Goal: Task Accomplishment & Management: Use online tool/utility

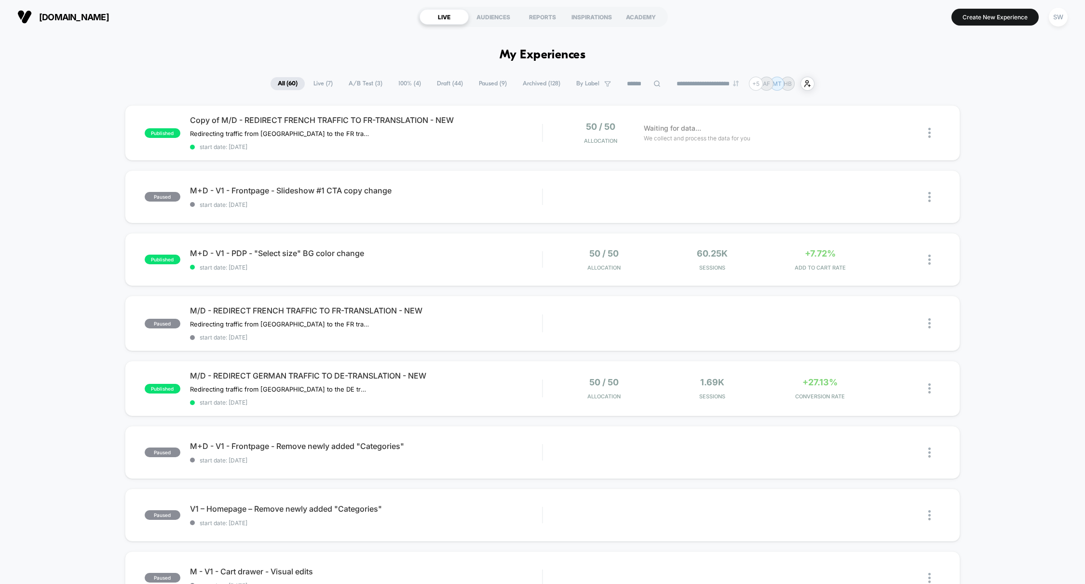
click at [365, 82] on span "A/B Test ( 3 )" at bounding box center [365, 83] width 48 height 13
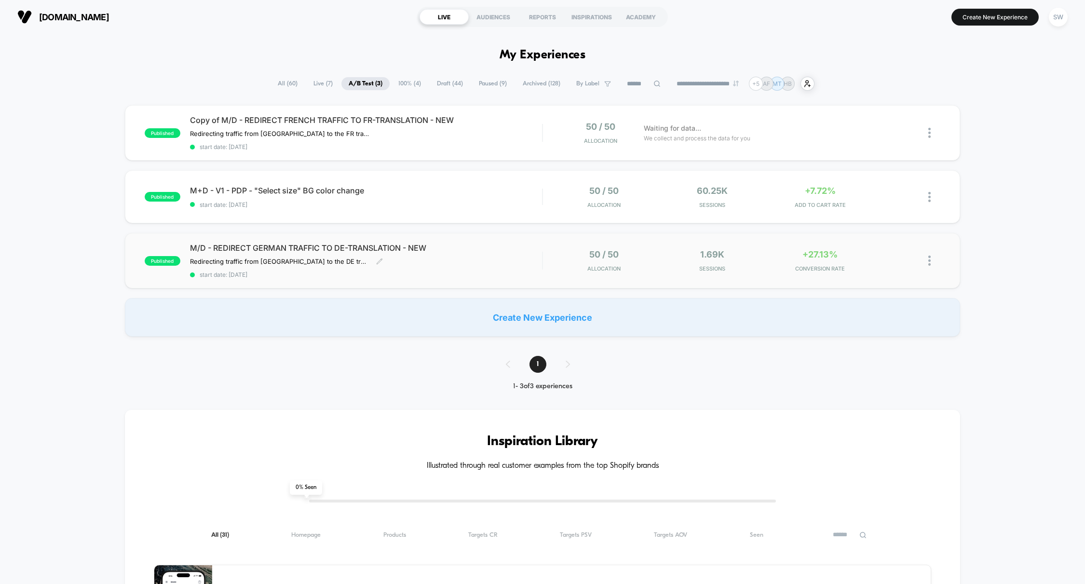
click at [522, 258] on div "M/D - REDIRECT GERMAN TRAFFIC TO DE-TRANSLATION - NEW Redirecting traffic from …" at bounding box center [366, 260] width 352 height 35
click at [986, 17] on button "Create New Experience" at bounding box center [994, 17] width 87 height 17
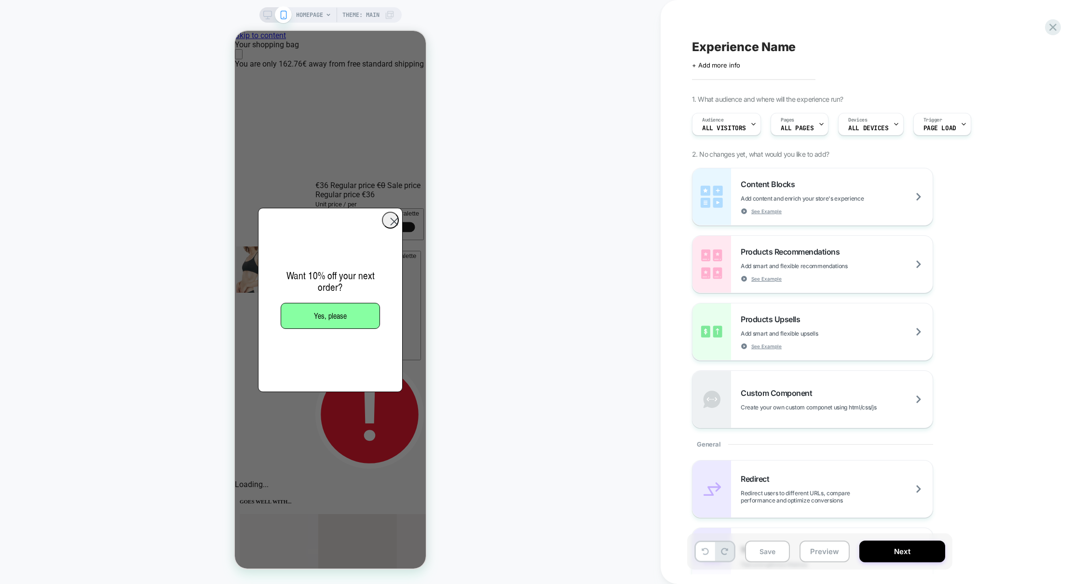
scroll to position [0, 382]
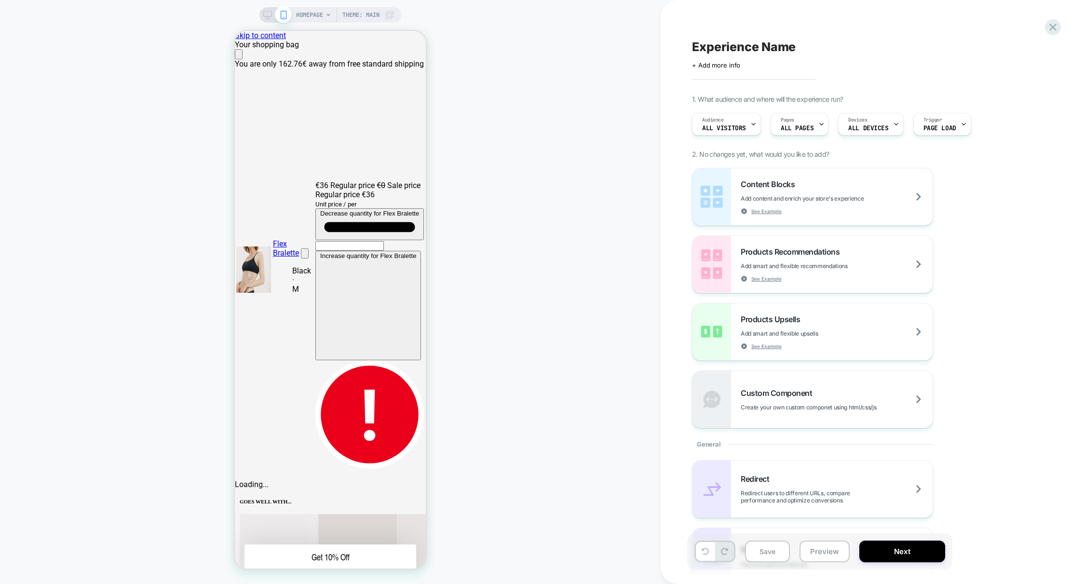
scroll to position [0, 0]
click at [325, 18] on div "HOMEPAGE Theme: MAIN" at bounding box center [345, 14] width 98 height 15
click at [316, 16] on span "HOMEPAGE" at bounding box center [309, 14] width 27 height 15
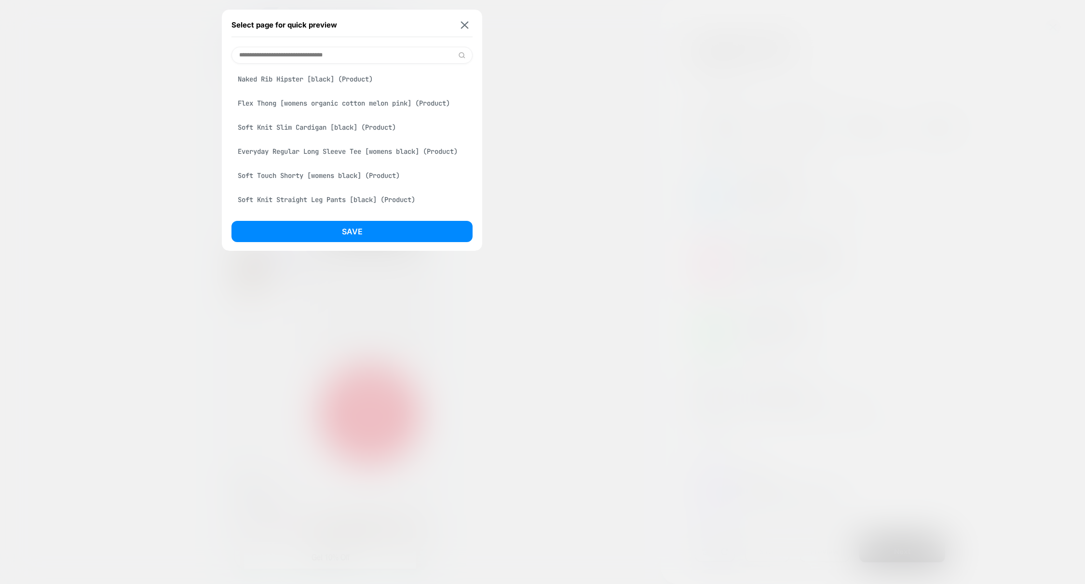
scroll to position [406, 0]
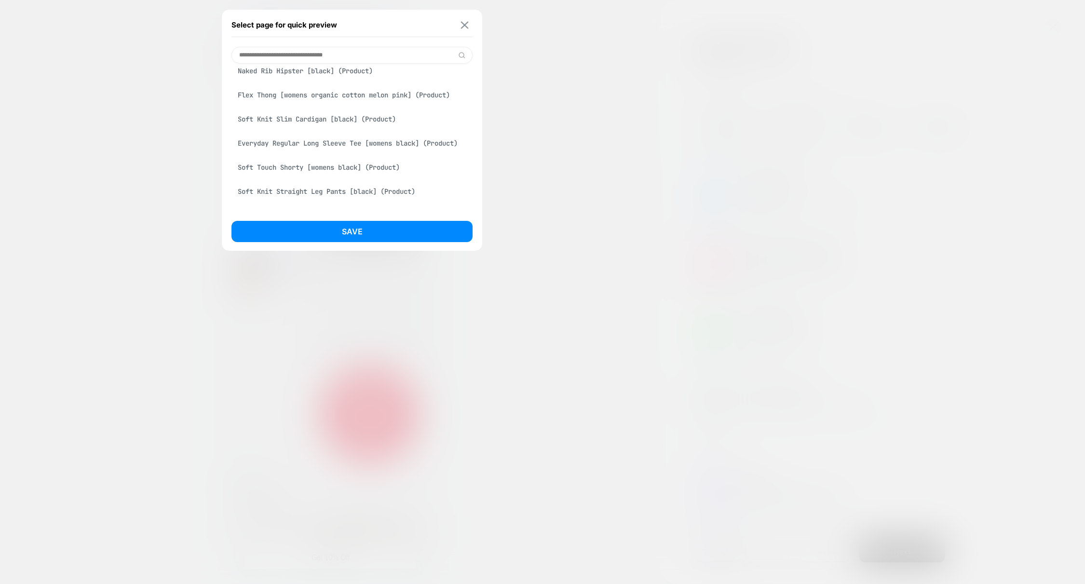
click at [463, 26] on img at bounding box center [465, 24] width 8 height 7
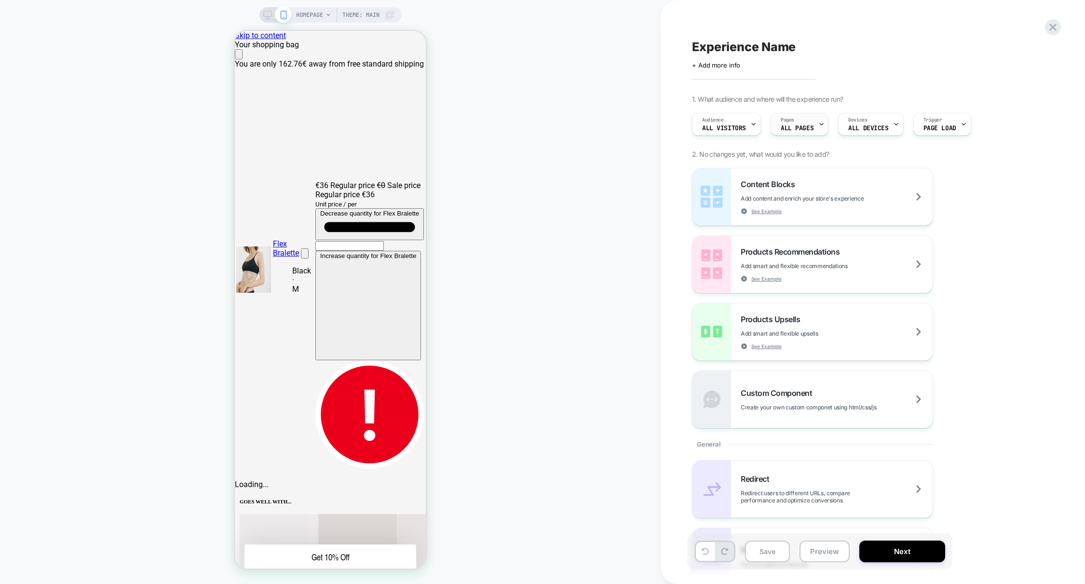
click at [815, 130] on div "Pages ALL PAGES" at bounding box center [797, 124] width 52 height 22
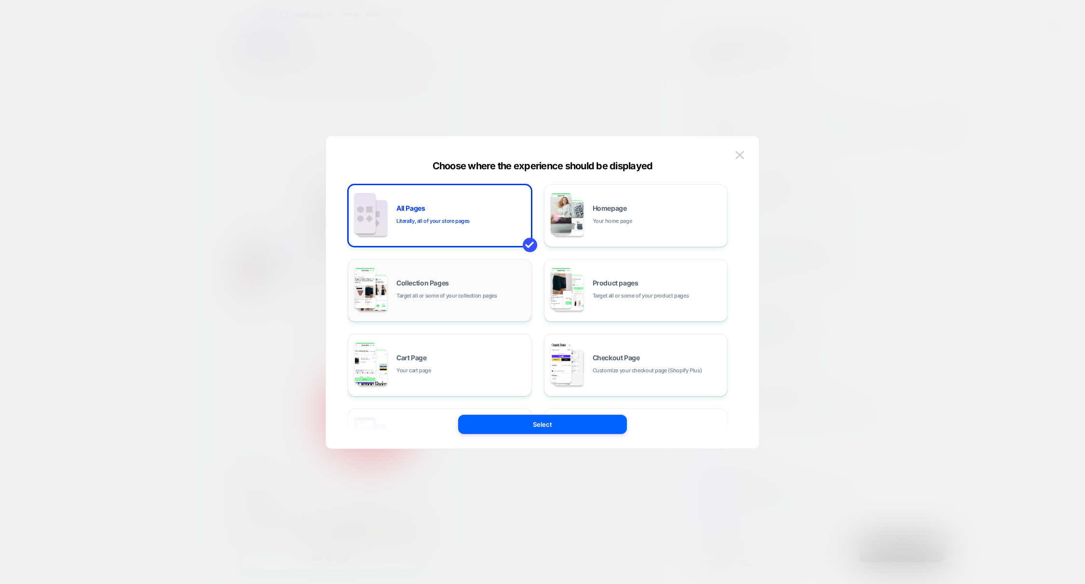
scroll to position [0, 0]
click at [475, 292] on span "Target all or some of your collection pages" at bounding box center [446, 295] width 101 height 9
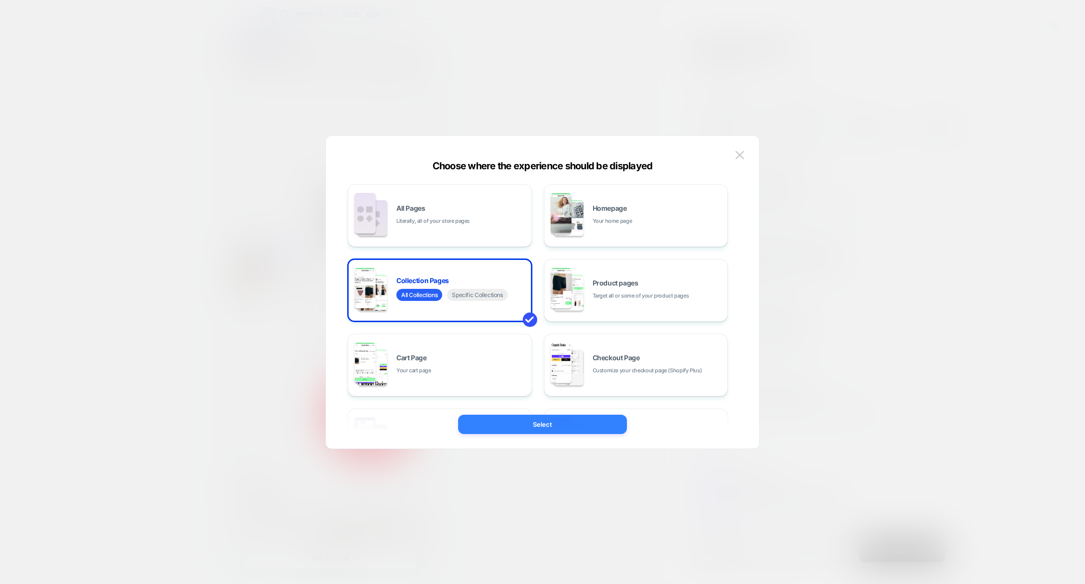
click at [574, 424] on button "Select" at bounding box center [542, 424] width 169 height 19
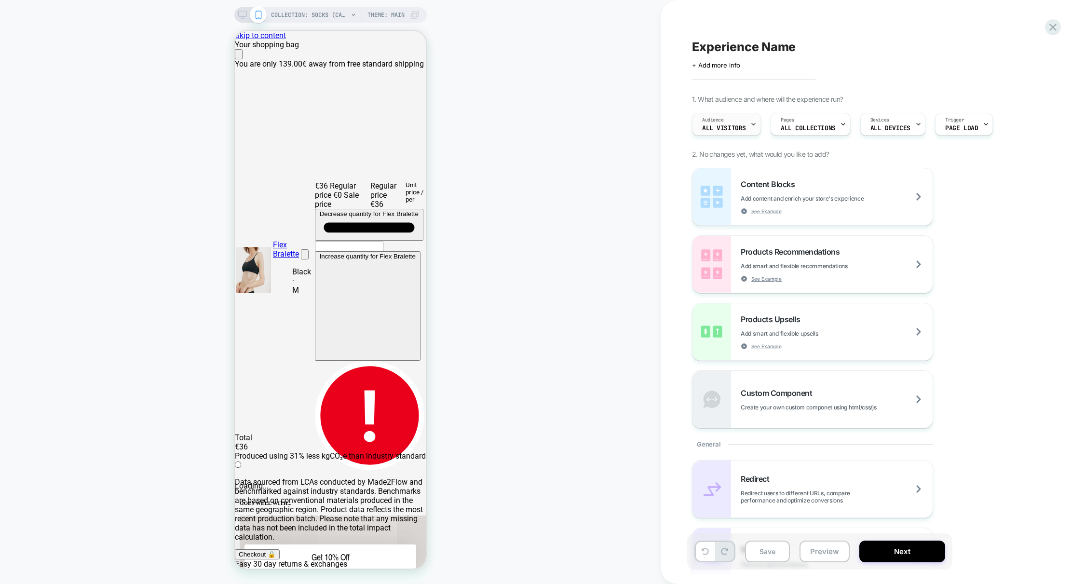
click at [719, 126] on span "All Visitors" at bounding box center [724, 128] width 44 height 7
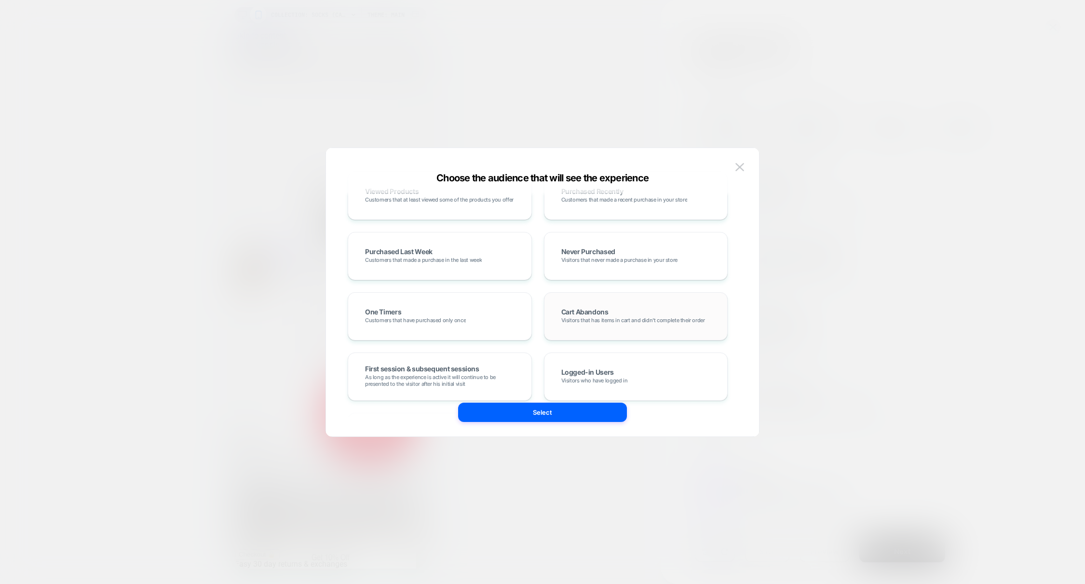
scroll to position [221, 0]
click at [739, 167] on img at bounding box center [739, 167] width 9 height 8
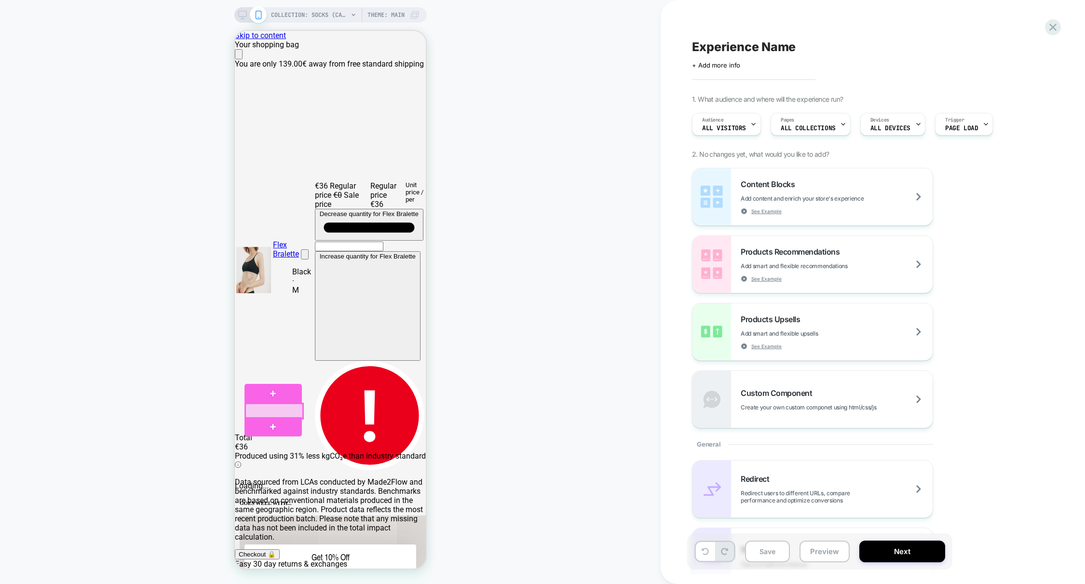
click at [288, 416] on div at bounding box center [273, 411] width 57 height 15
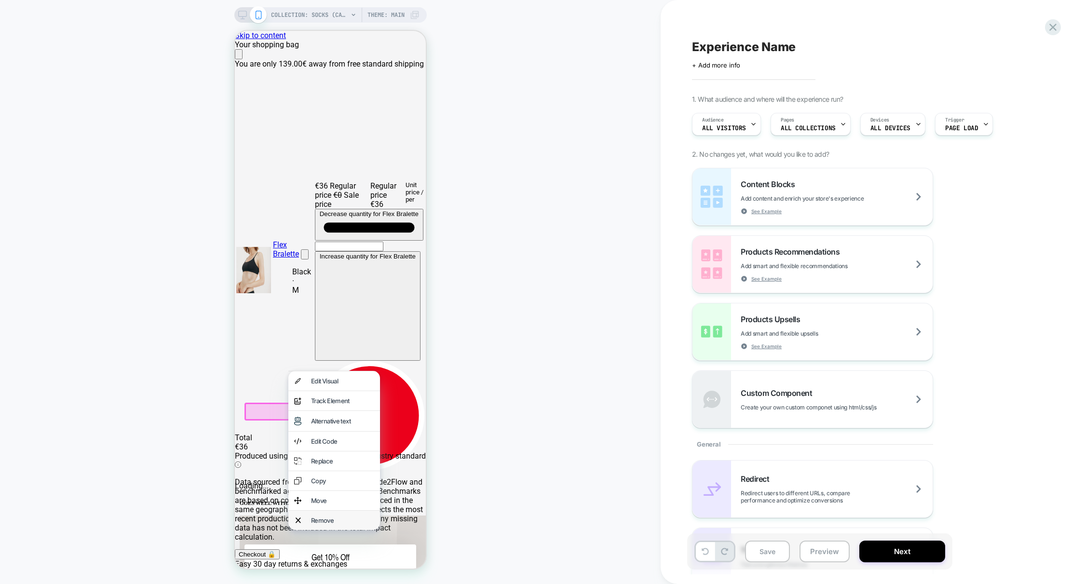
click at [337, 524] on div "Remove" at bounding box center [342, 520] width 63 height 8
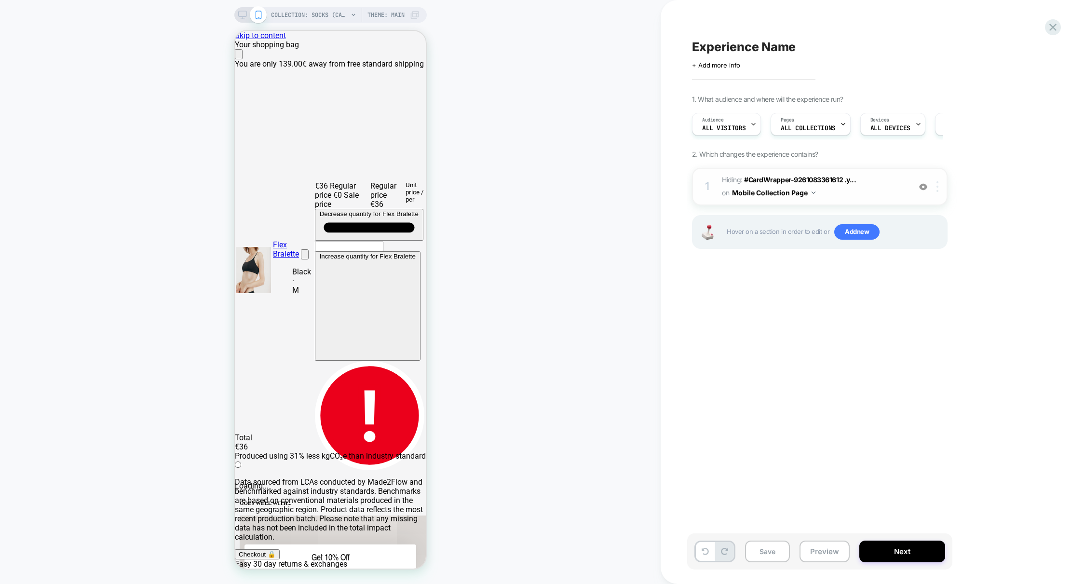
click at [937, 187] on img at bounding box center [937, 186] width 2 height 11
click at [939, 191] on div "1 Hiding : #CardWrapper-9261083361612 .y... #CardWrapper-9261083361612 .yotpo__…" at bounding box center [820, 187] width 256 height 38
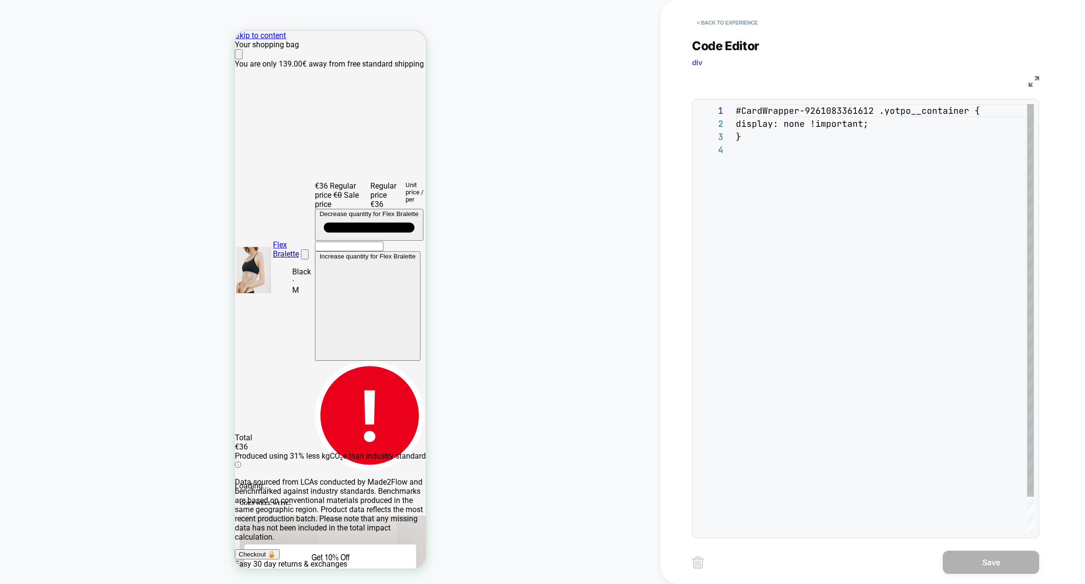
scroll to position [39, 0]
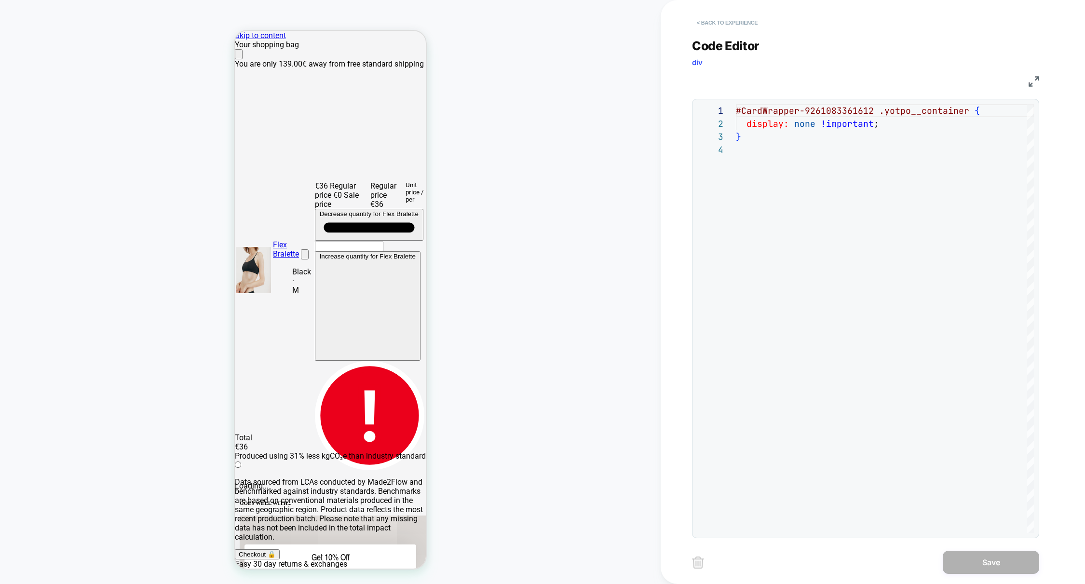
click at [732, 23] on button "< Back to experience" at bounding box center [727, 22] width 70 height 15
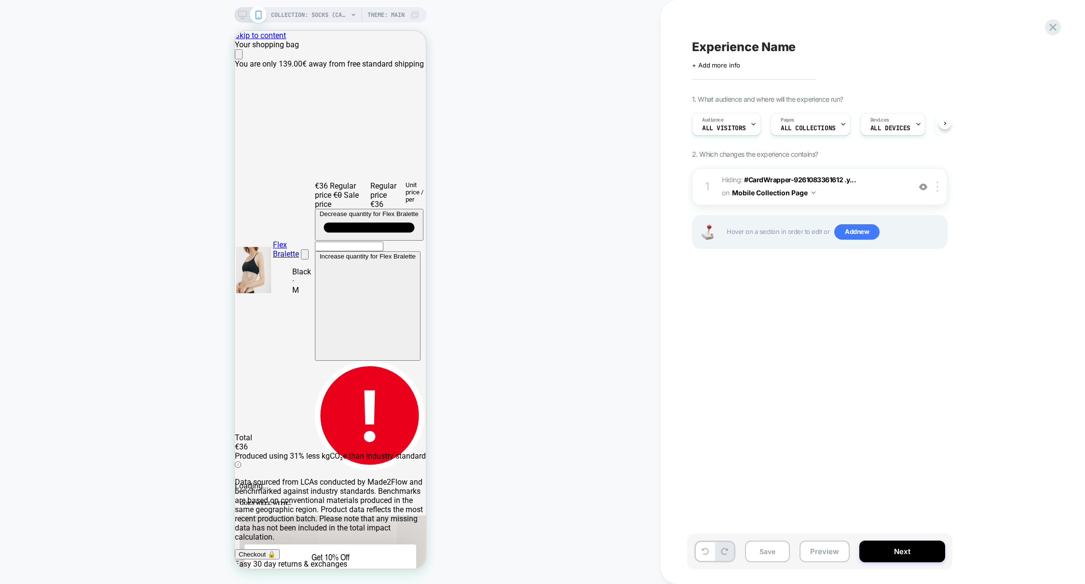
scroll to position [0, 0]
click at [939, 185] on div at bounding box center [939, 186] width 16 height 11
click at [921, 368] on div "Delete" at bounding box center [938, 370] width 86 height 26
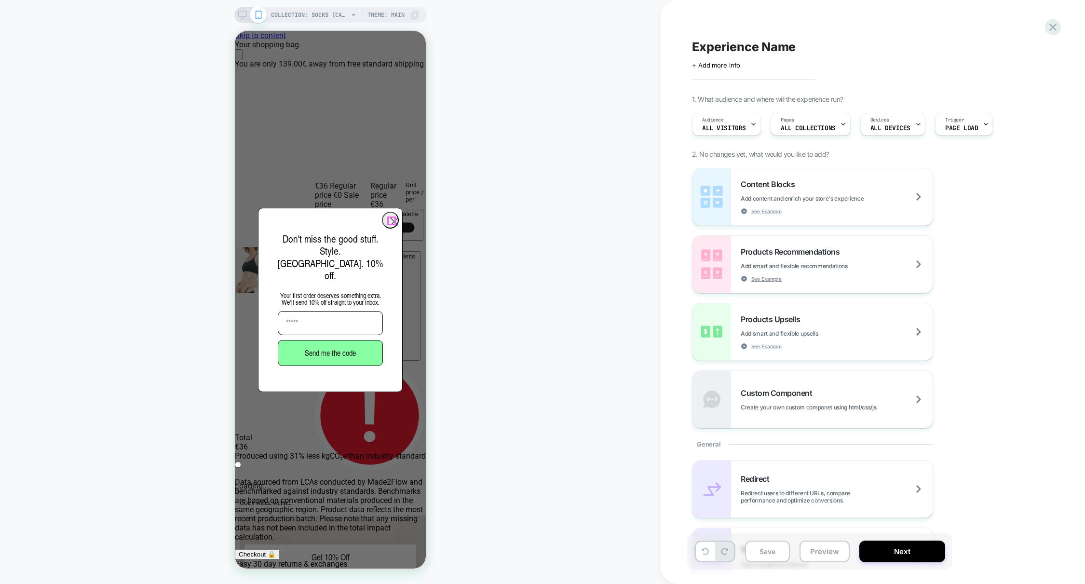
click at [391, 219] on icon "Close dialog" at bounding box center [394, 221] width 7 height 7
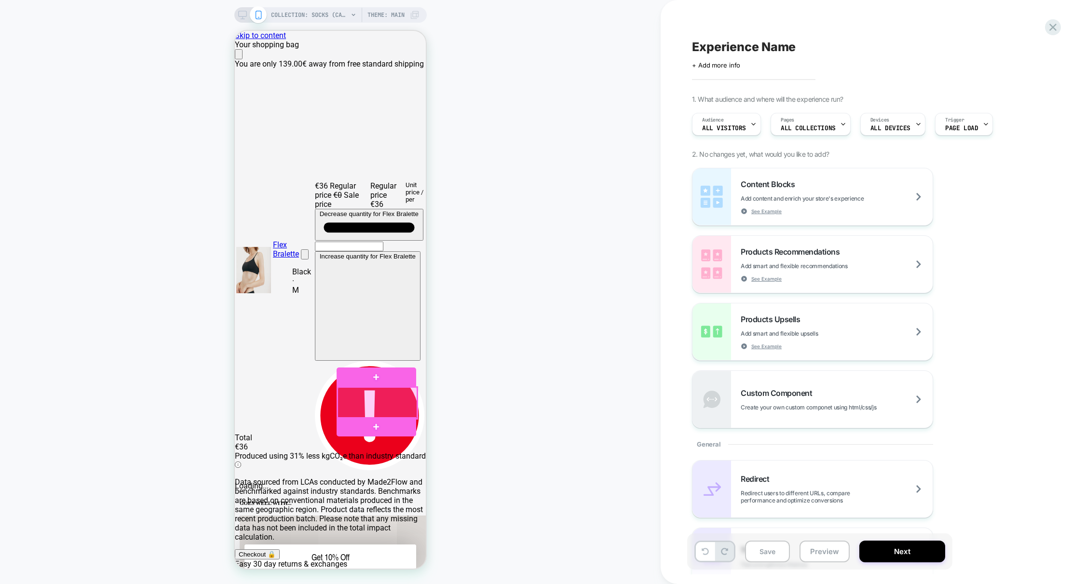
click at [407, 412] on div at bounding box center [378, 402] width 80 height 31
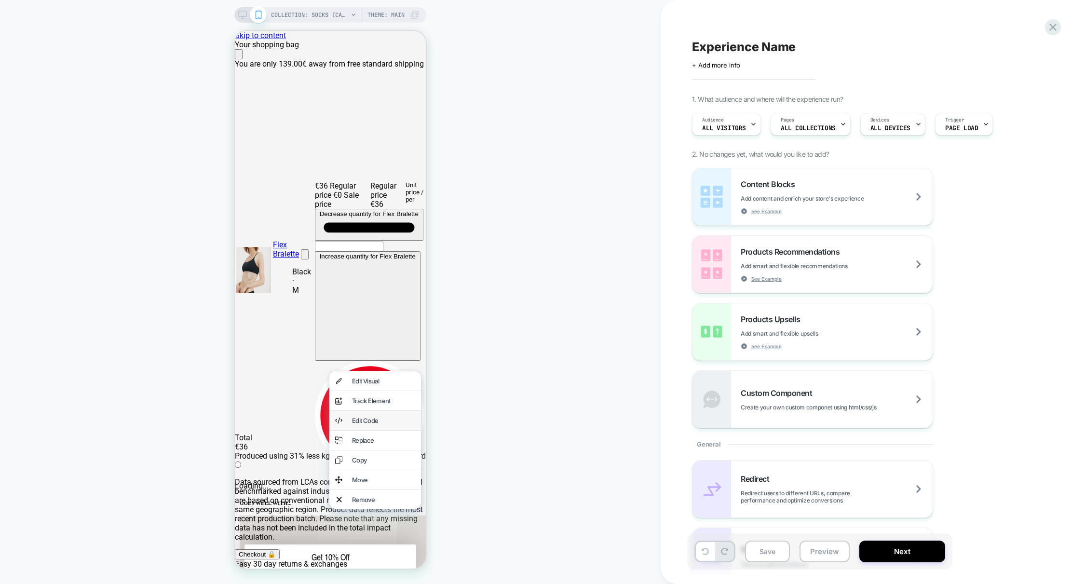
click at [406, 415] on div "Edit Code" at bounding box center [375, 420] width 92 height 19
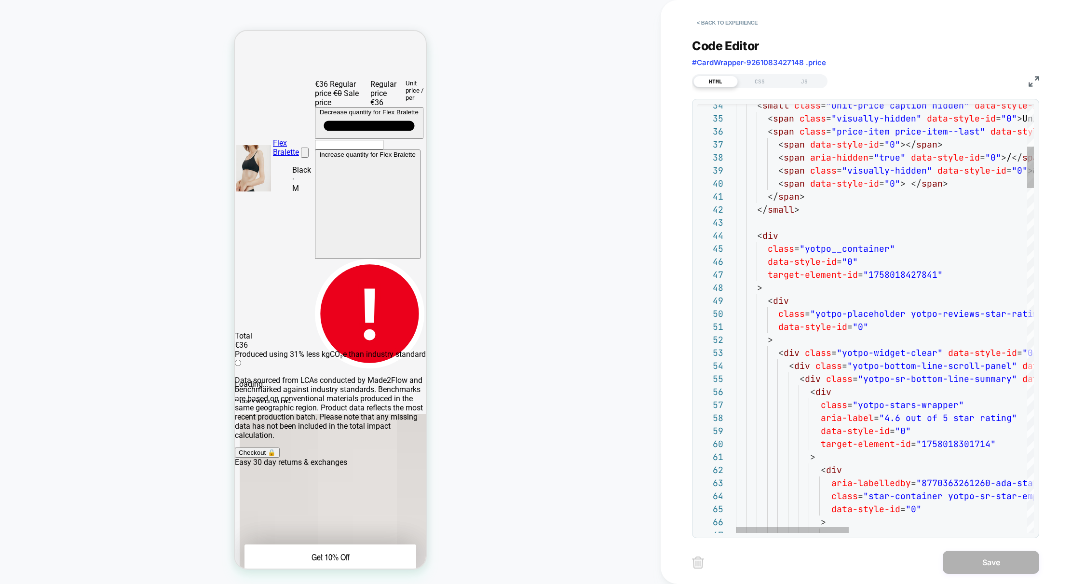
scroll to position [13, 63]
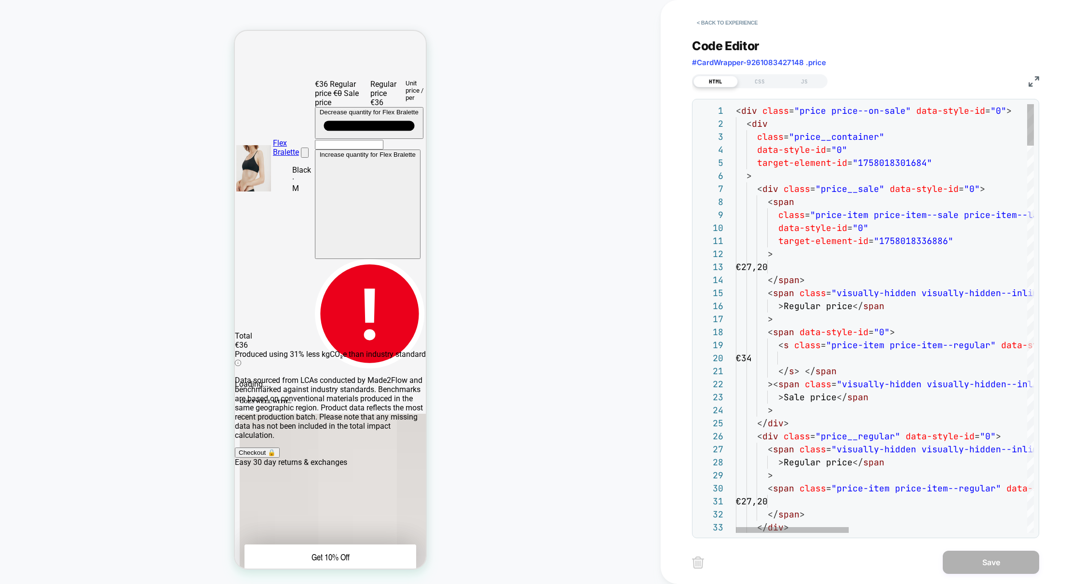
scroll to position [0, 5]
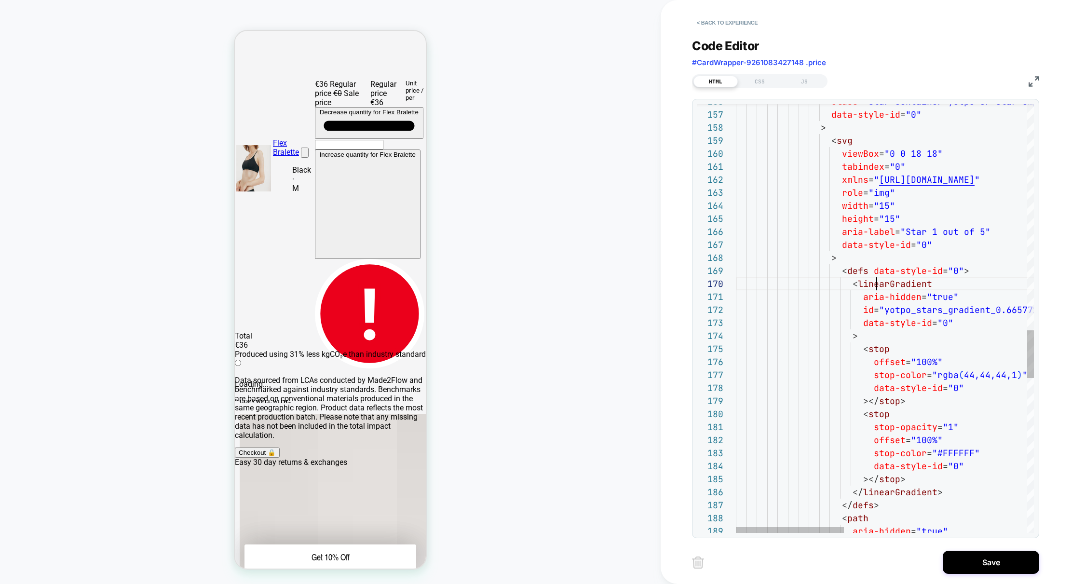
scroll to position [117, 141]
type textarea "**********"
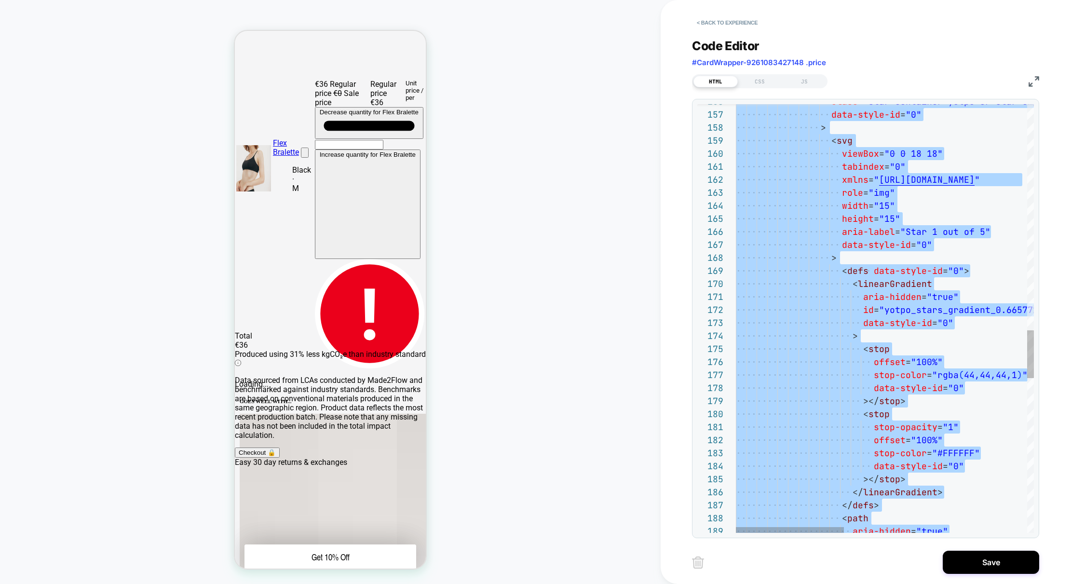
scroll to position [0, 0]
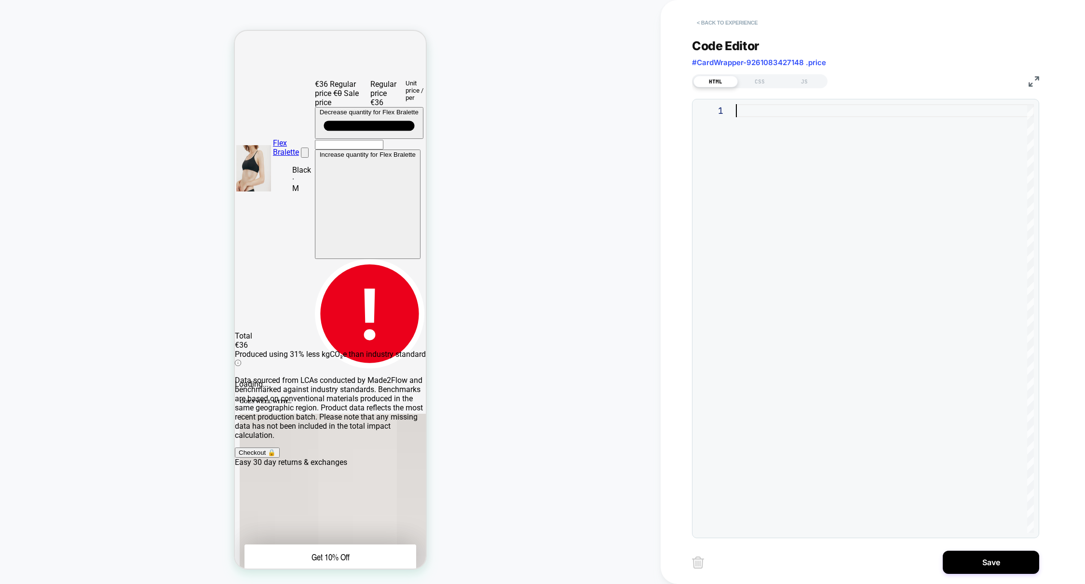
click at [744, 20] on button "< Back to experience" at bounding box center [727, 22] width 70 height 15
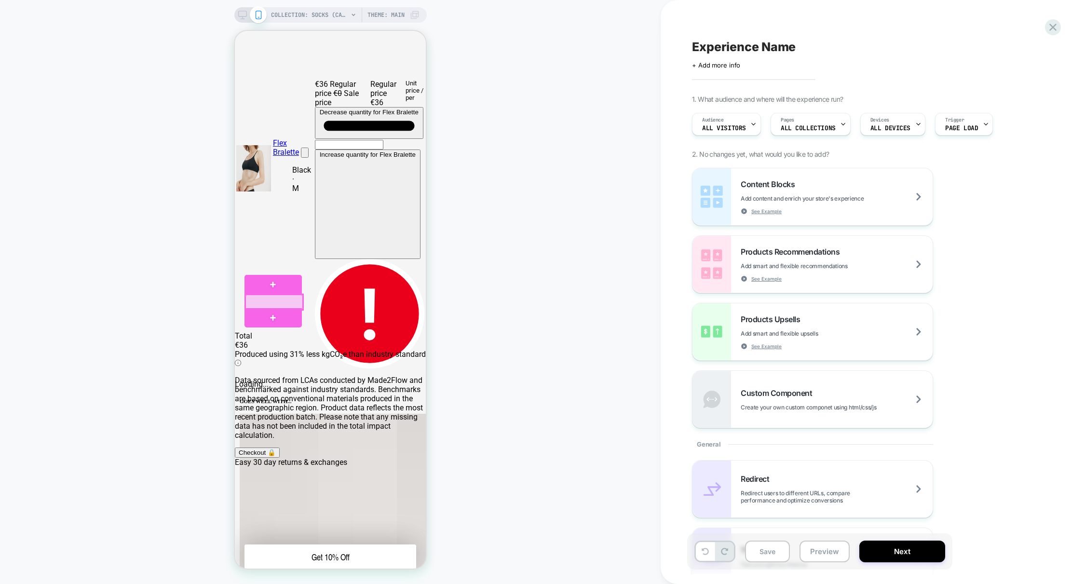
click at [292, 300] on div at bounding box center [273, 302] width 57 height 15
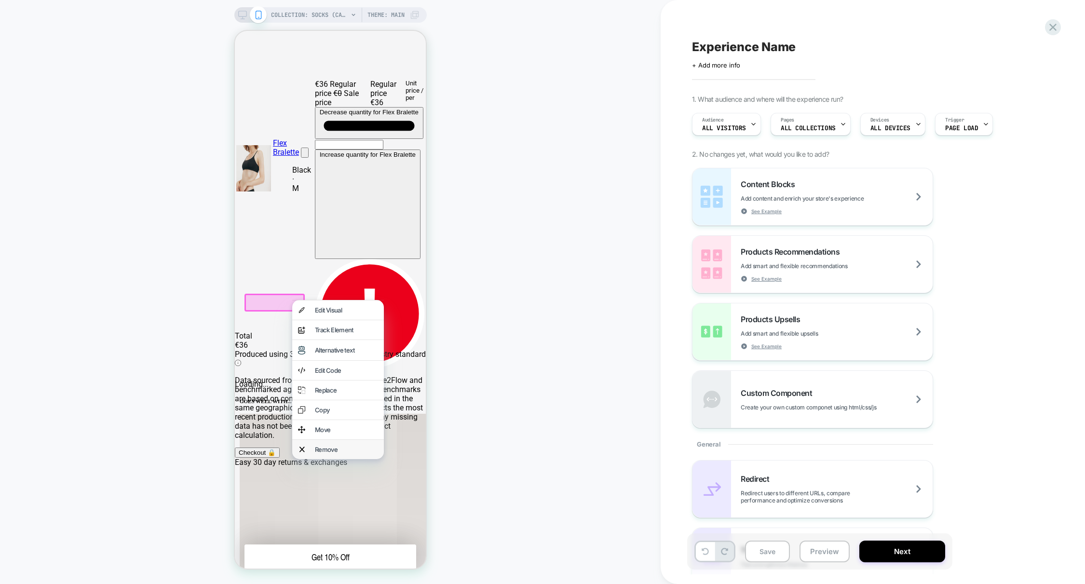
click at [334, 453] on div "Remove" at bounding box center [346, 450] width 63 height 8
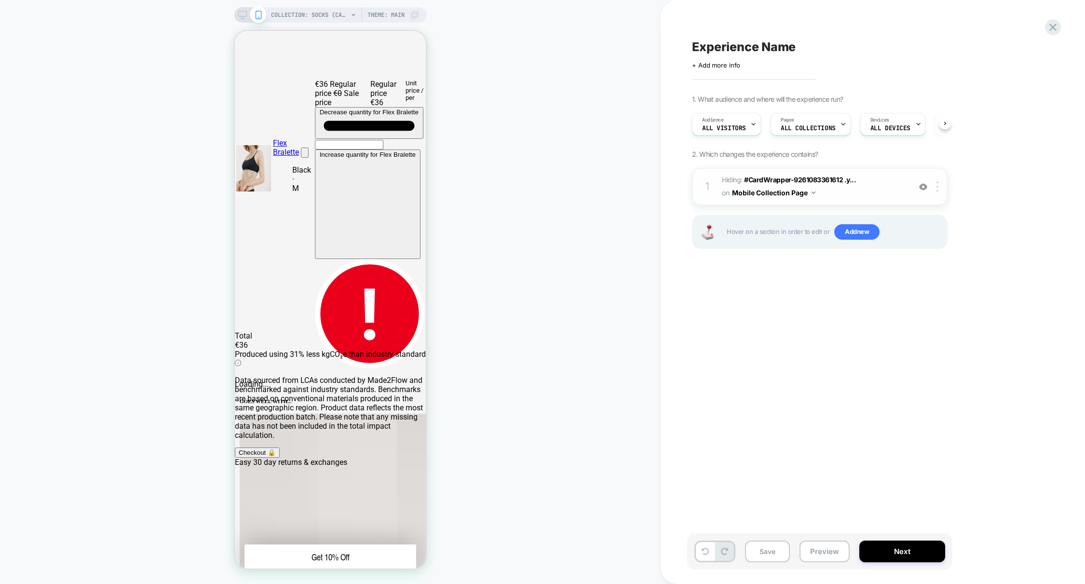
click at [876, 188] on span "Hiding : #CardWrapper-9261083361612 .y... #CardWrapper-9261083361612 .yotpo__co…" at bounding box center [814, 187] width 184 height 26
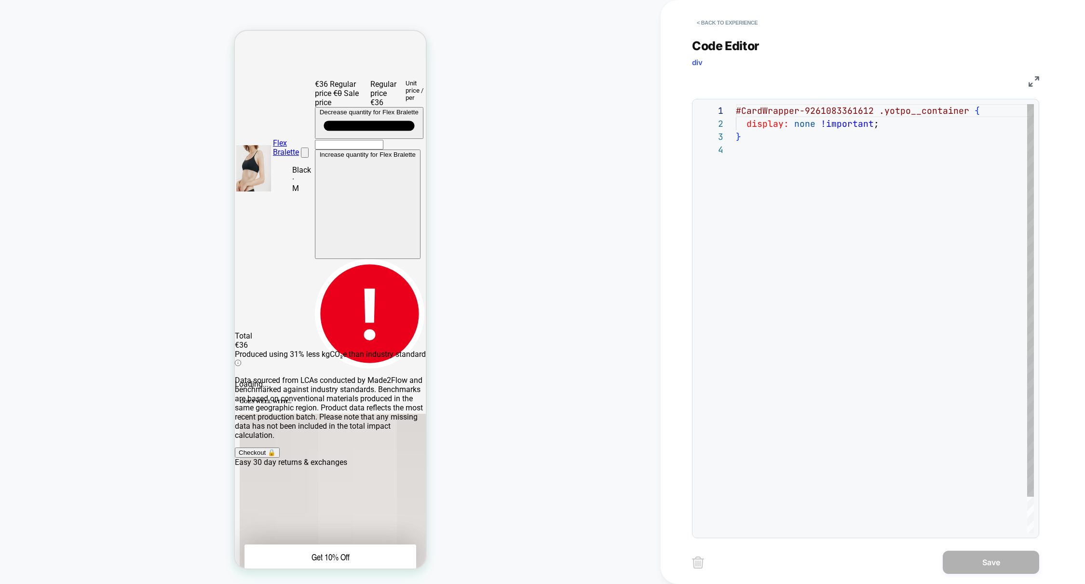
scroll to position [39, 0]
click at [872, 111] on div "#CardWrapper-9261083361612 .yotpo__container { display: none !important ; }" at bounding box center [885, 338] width 298 height 468
click at [877, 110] on div "#CardWrapper-9261083361612 .yotpo__container { display: none !important ; }" at bounding box center [885, 338] width 298 height 468
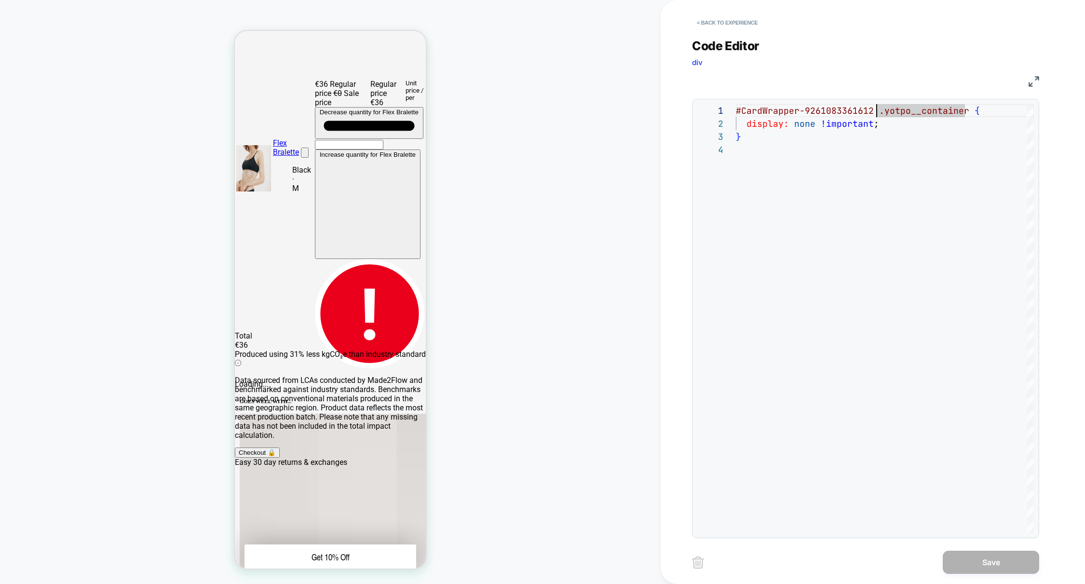
scroll to position [0, 0]
type textarea "**********"
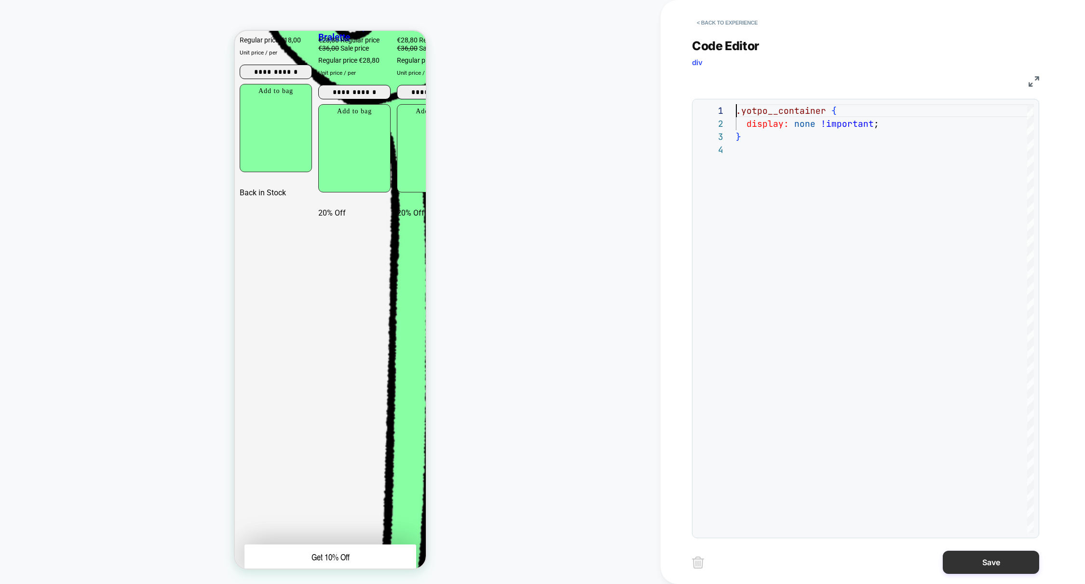
scroll to position [1519, 0]
click at [1002, 562] on button "Save" at bounding box center [991, 562] width 96 height 23
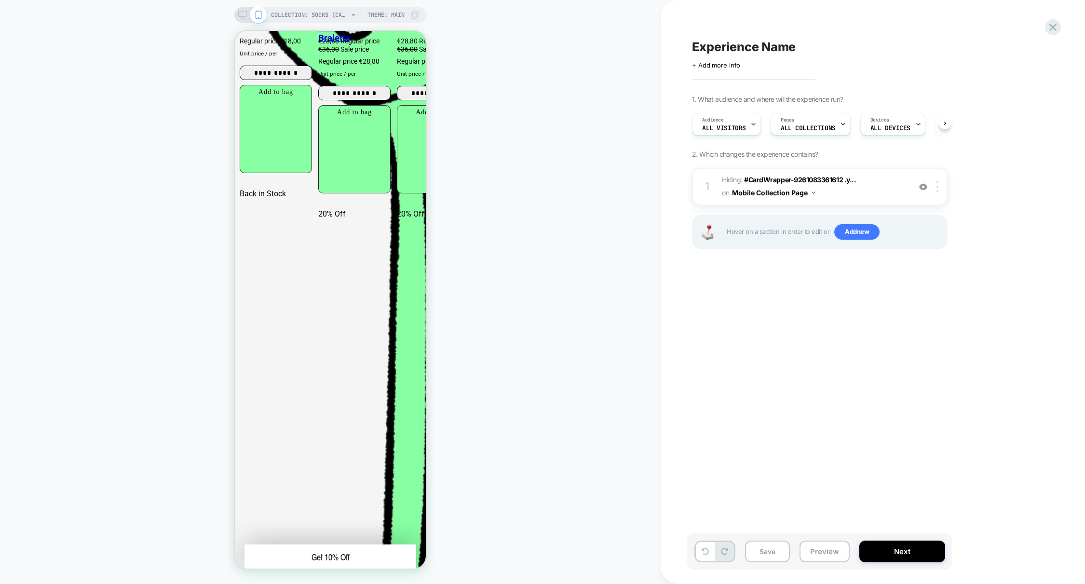
scroll to position [0, 0]
click at [241, 15] on icon at bounding box center [242, 15] width 9 height 9
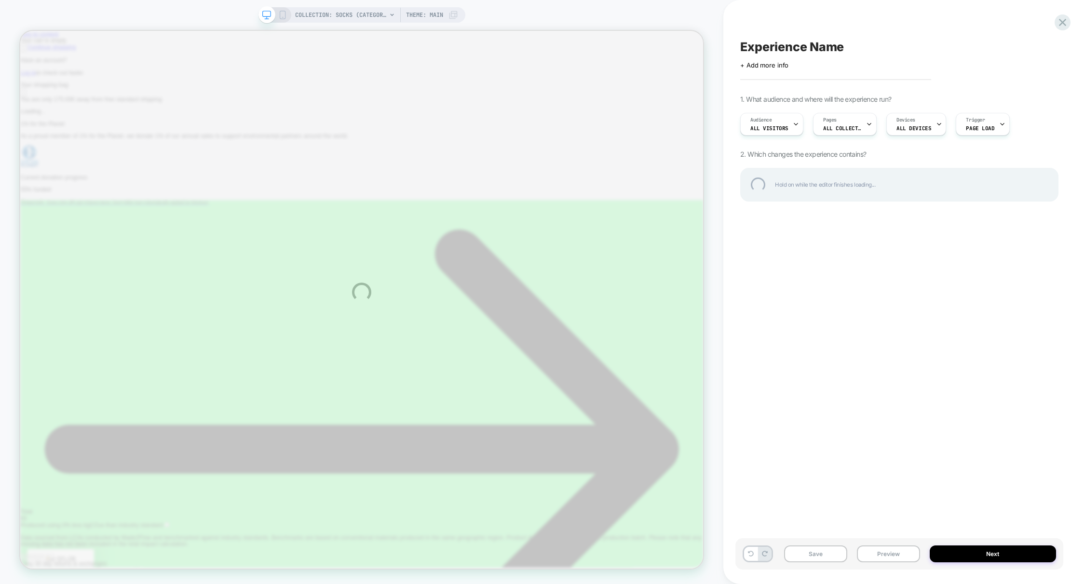
scroll to position [1504, 0]
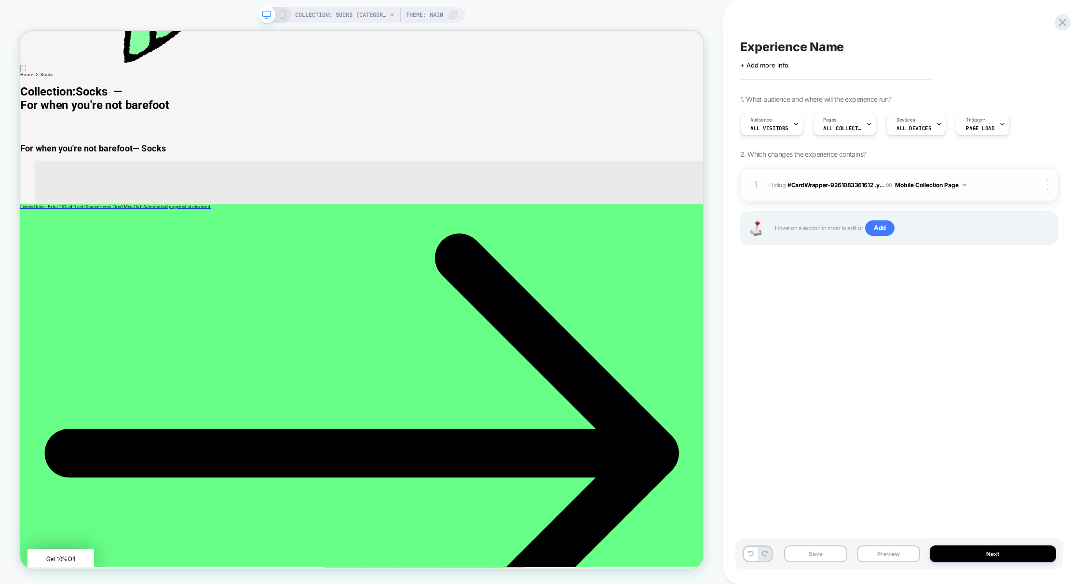
click at [1046, 184] on img at bounding box center [1047, 184] width 2 height 11
click at [1049, 184] on div at bounding box center [1049, 184] width 18 height 11
click at [981, 211] on div "Target All Devices" at bounding box center [990, 211] width 86 height 27
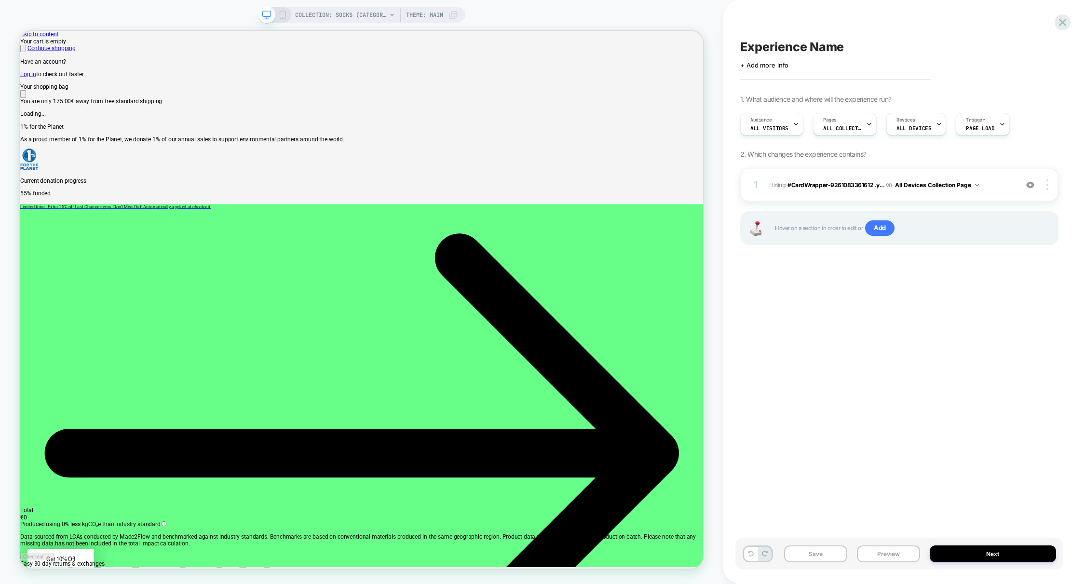
click at [805, 47] on span "Experience Name" at bounding box center [792, 47] width 104 height 14
type textarea "**********"
click at [1023, 47] on icon at bounding box center [1026, 47] width 12 height 12
click at [991, 554] on button "Next" at bounding box center [993, 553] width 126 height 17
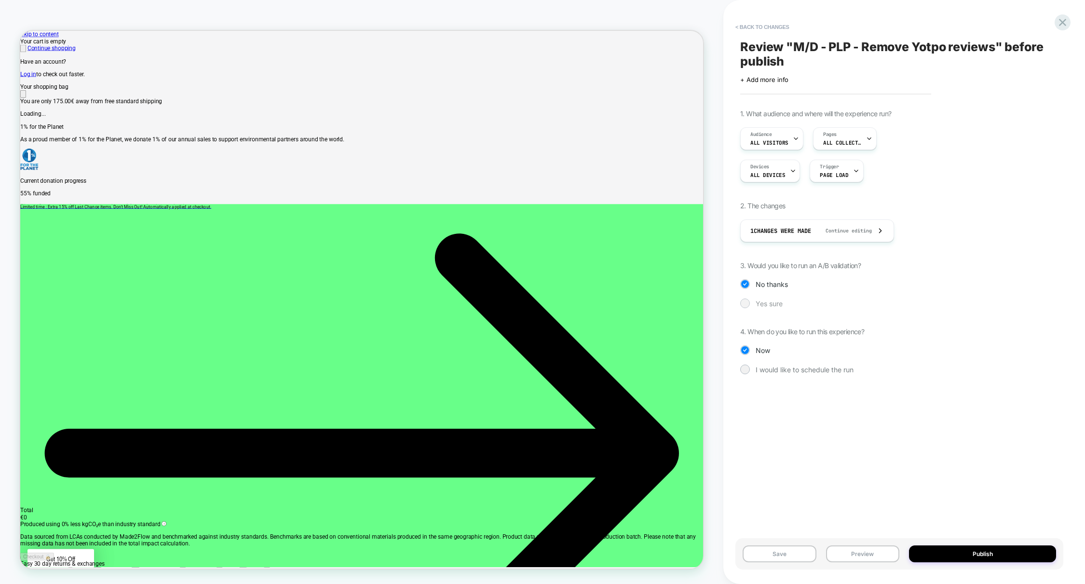
click at [750, 302] on div "Yes sure" at bounding box center [899, 303] width 318 height 10
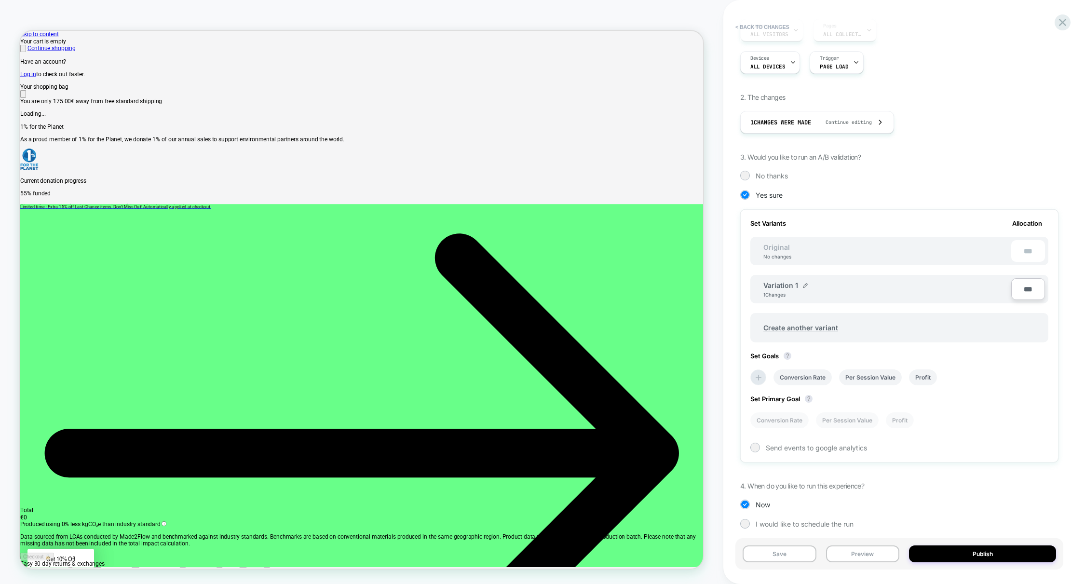
scroll to position [116, 0]
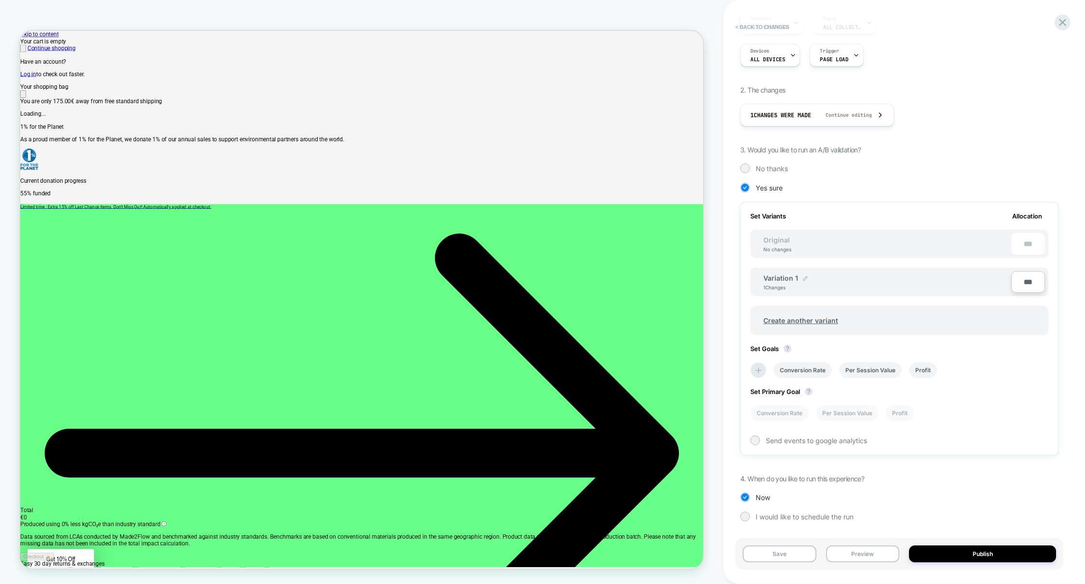
click at [803, 279] on img at bounding box center [805, 278] width 5 height 5
click at [797, 282] on input "**********" at bounding box center [798, 282] width 70 height 19
type input "*"
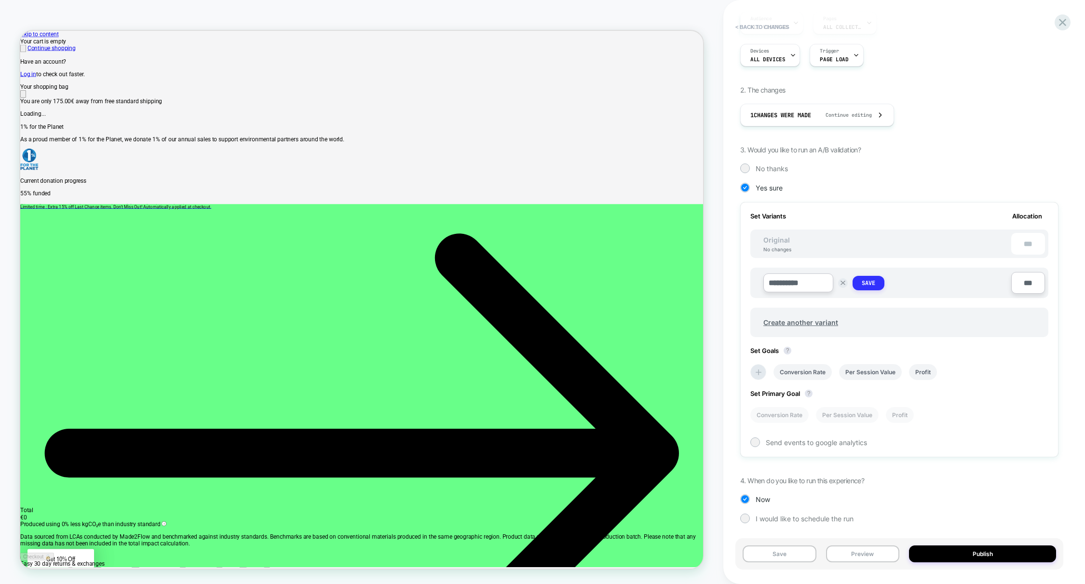
type input "**********"
drag, startPoint x: 866, startPoint y: 283, endPoint x: 864, endPoint y: 290, distance: 8.0
click at [866, 283] on strong "Save" at bounding box center [869, 283] width 14 height 8
click at [754, 368] on icon at bounding box center [759, 370] width 10 height 10
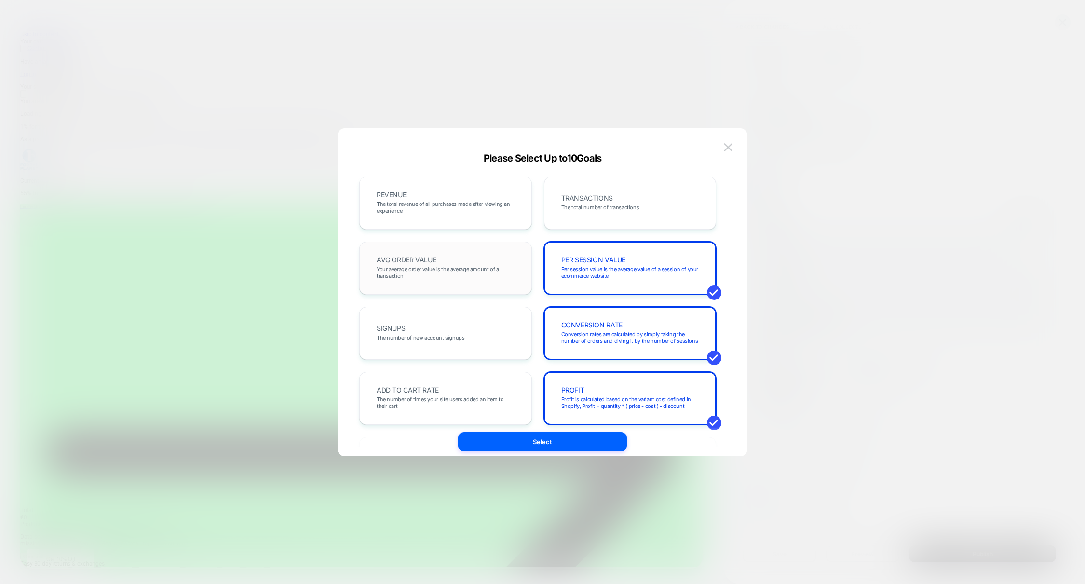
click at [465, 269] on span "Your average order value is the average amount of a transaction" at bounding box center [446, 273] width 138 height 14
click at [463, 401] on span "The number of times your site users added an item to their cart" at bounding box center [446, 403] width 138 height 14
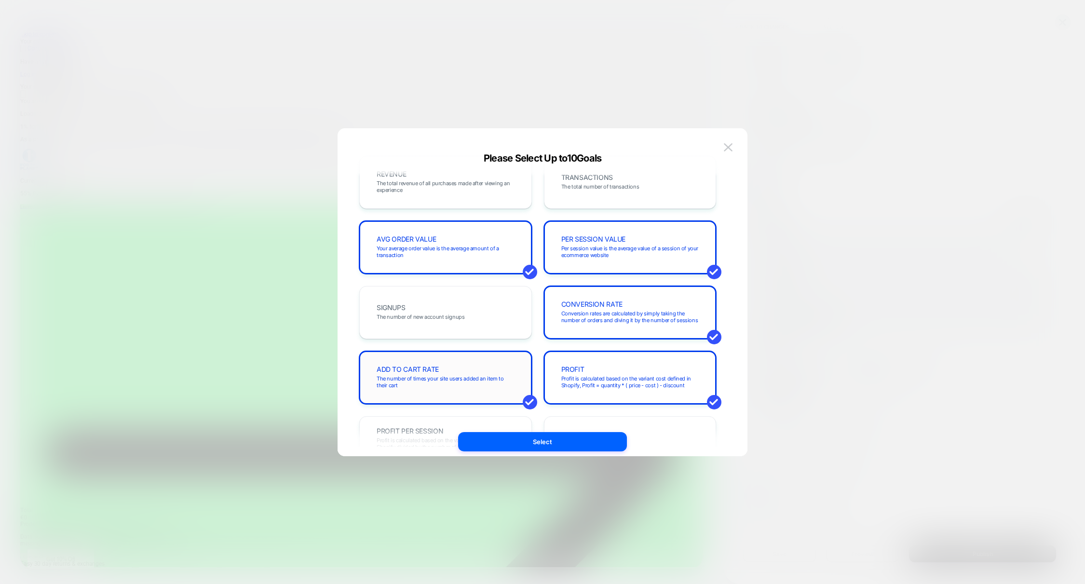
scroll to position [0, 0]
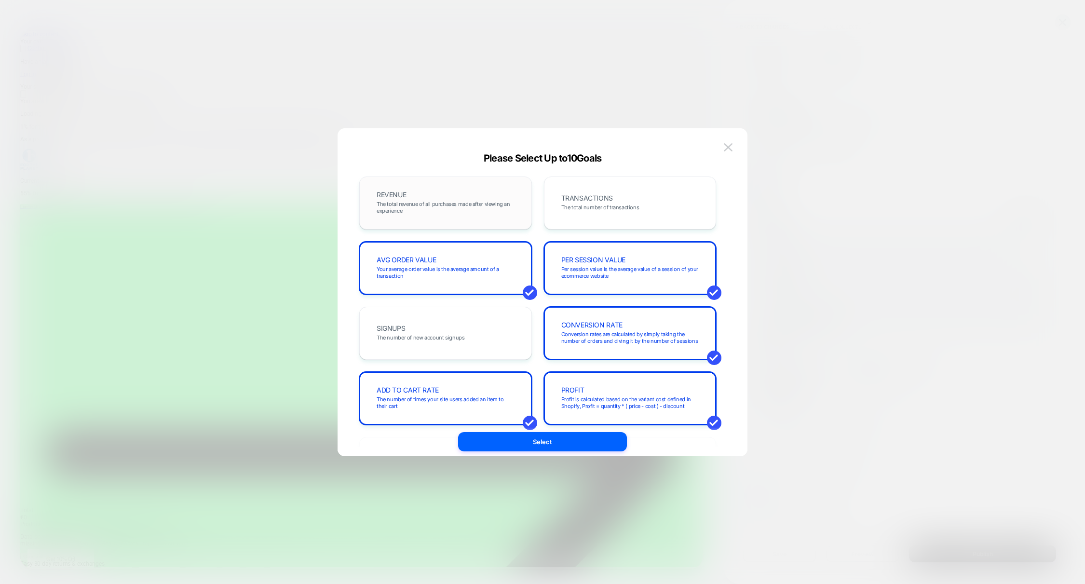
drag, startPoint x: 478, startPoint y: 204, endPoint x: 502, endPoint y: 204, distance: 24.6
click at [478, 204] on span "The total revenue of all purchases made after viewing an experience" at bounding box center [446, 208] width 138 height 14
click at [593, 200] on span "TRANSACTIONS" at bounding box center [587, 198] width 52 height 7
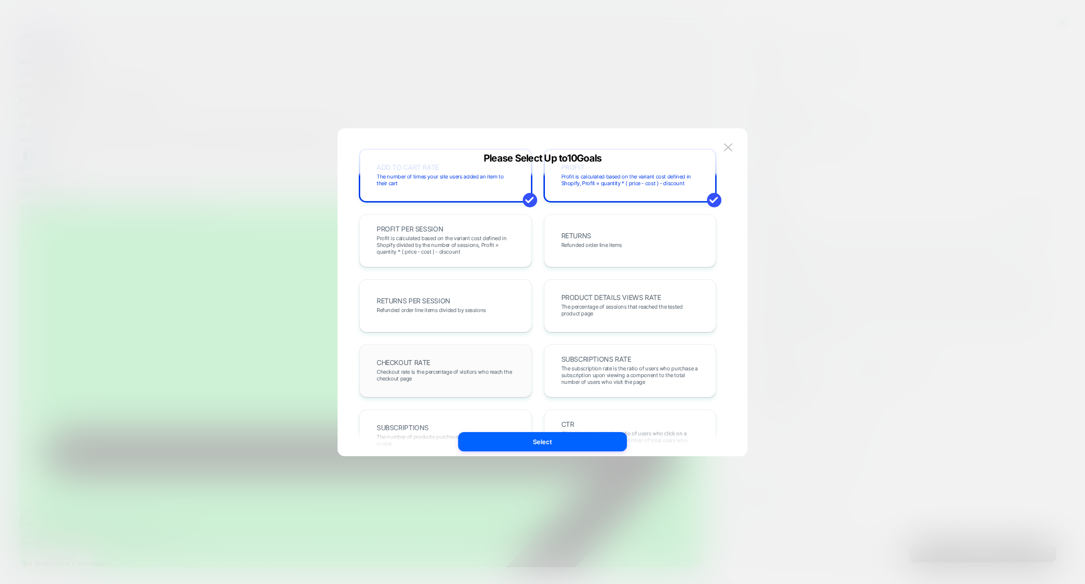
scroll to position [250, 0]
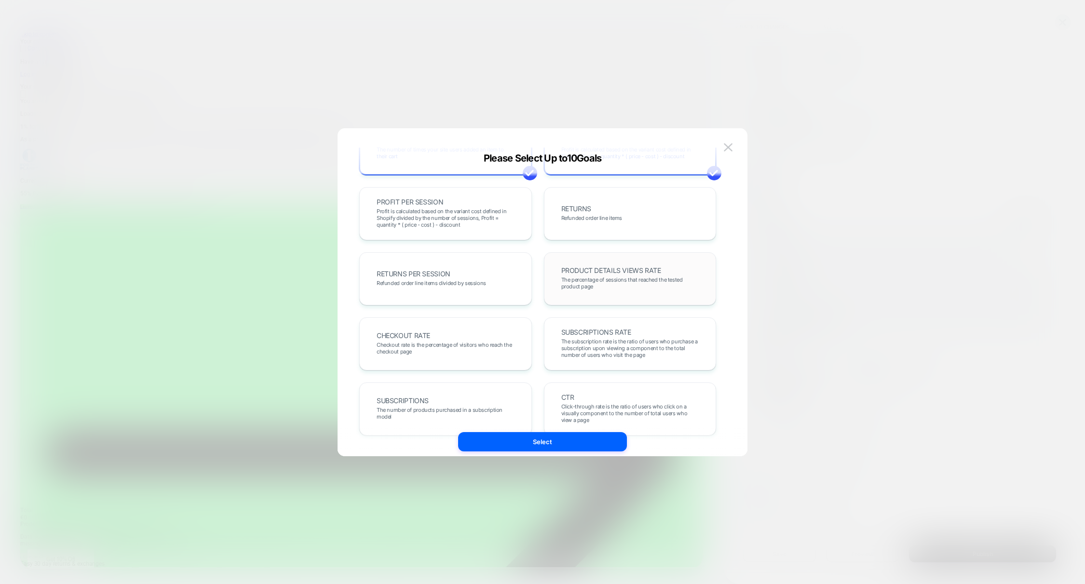
click at [555, 288] on div "PRODUCT DETAILS VIEWS RATE The percentage of sessions that reached the tested p…" at bounding box center [630, 278] width 152 height 33
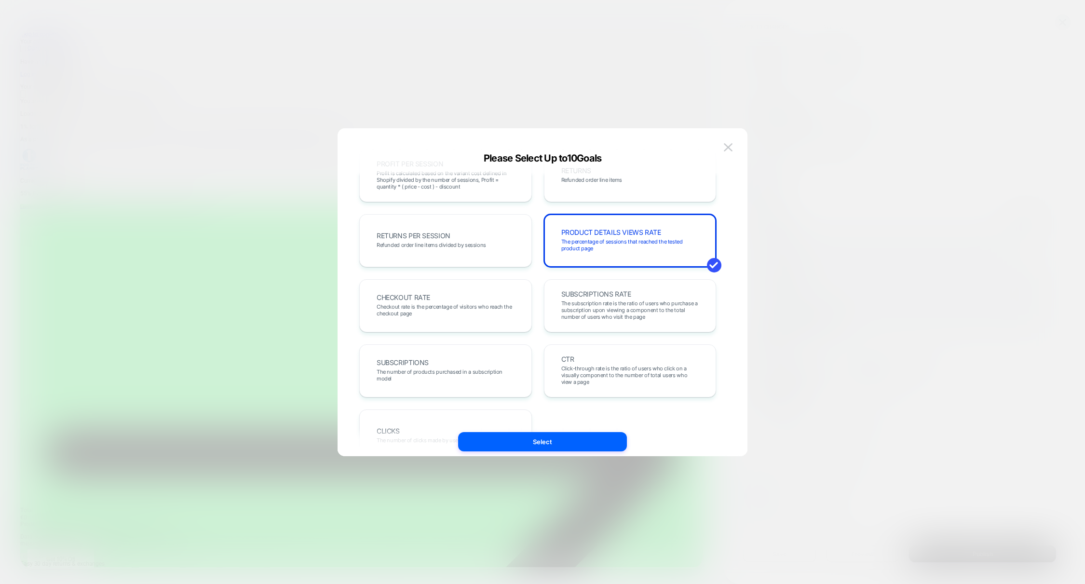
scroll to position [289, 0]
drag, startPoint x: 591, startPoint y: 368, endPoint x: 575, endPoint y: 427, distance: 61.4
click at [591, 368] on span "Click-through rate is the ratio of users who click on a visually component to t…" at bounding box center [630, 374] width 138 height 20
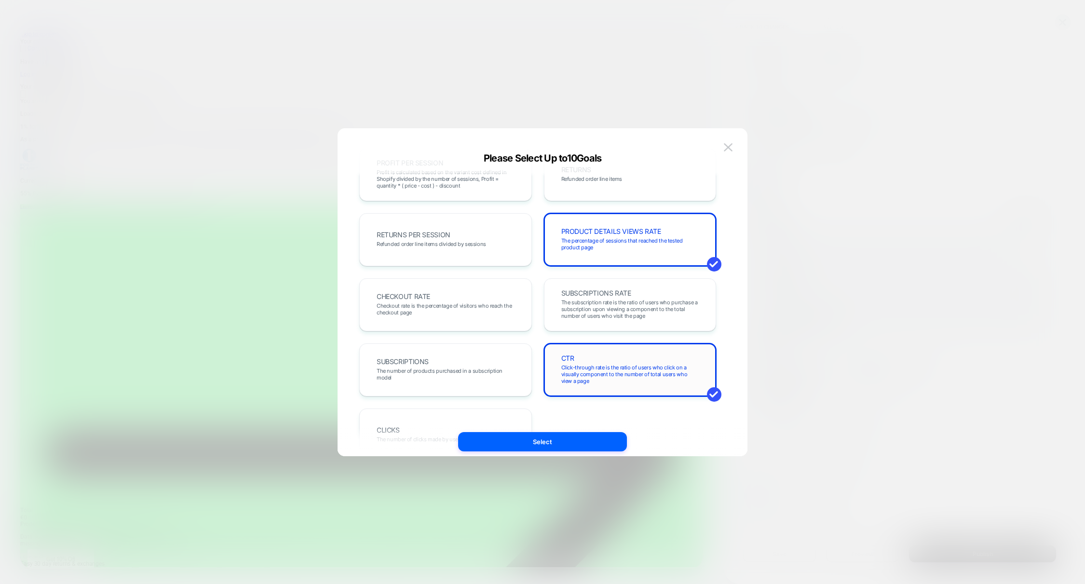
click at [588, 380] on span "Click-through rate is the ratio of users who click on a visually component to t…" at bounding box center [630, 374] width 138 height 20
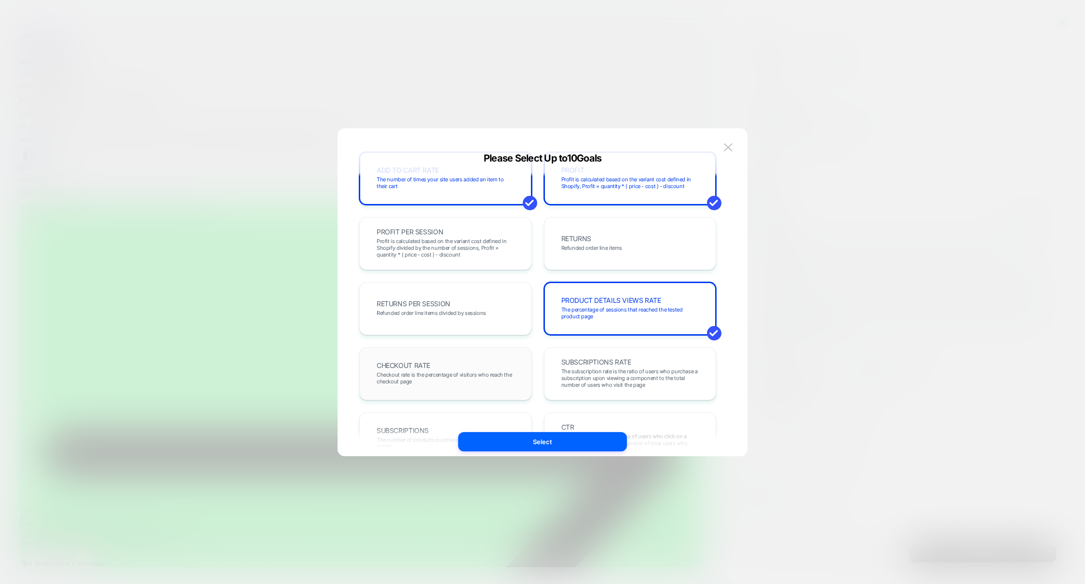
scroll to position [216, 0]
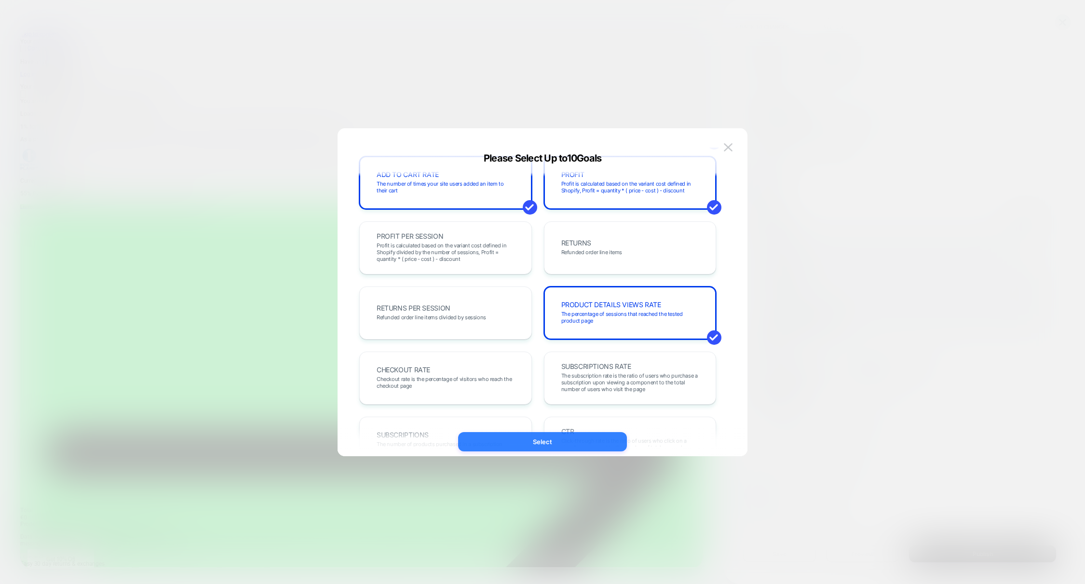
click at [536, 441] on button "Select" at bounding box center [542, 441] width 169 height 19
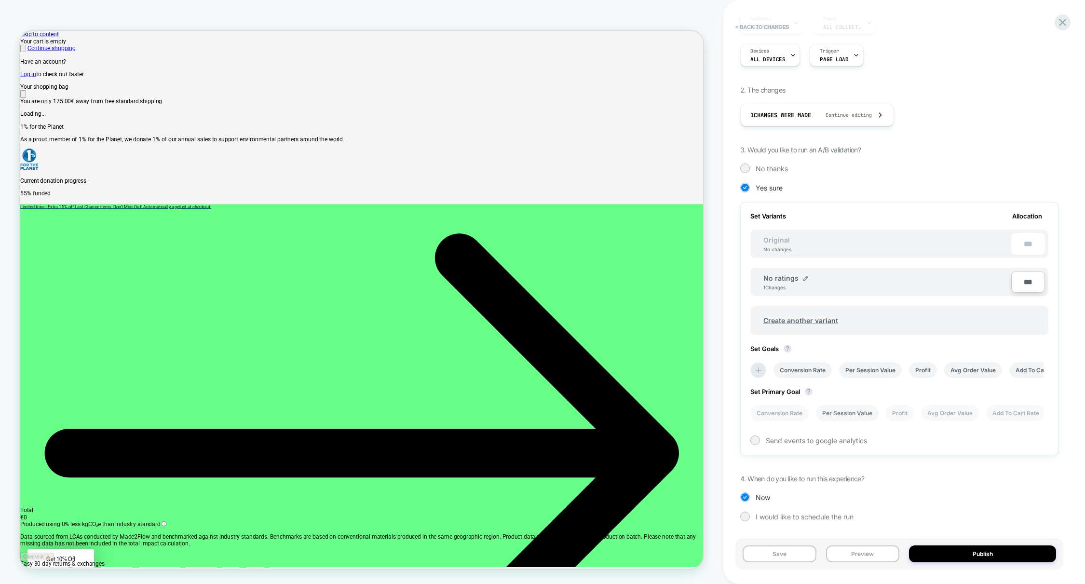
click at [842, 413] on li "Per Session Value" at bounding box center [847, 413] width 63 height 16
click at [985, 554] on button "Publish" at bounding box center [982, 553] width 147 height 17
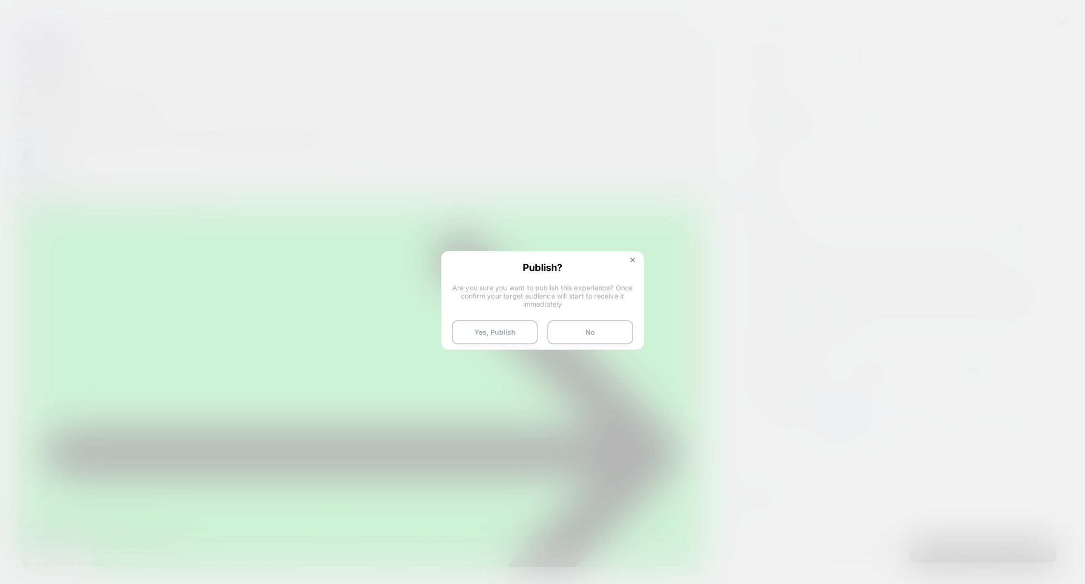
drag, startPoint x: 501, startPoint y: 330, endPoint x: 493, endPoint y: 350, distance: 21.2
click at [501, 330] on button "Yes, Publish" at bounding box center [495, 332] width 86 height 24
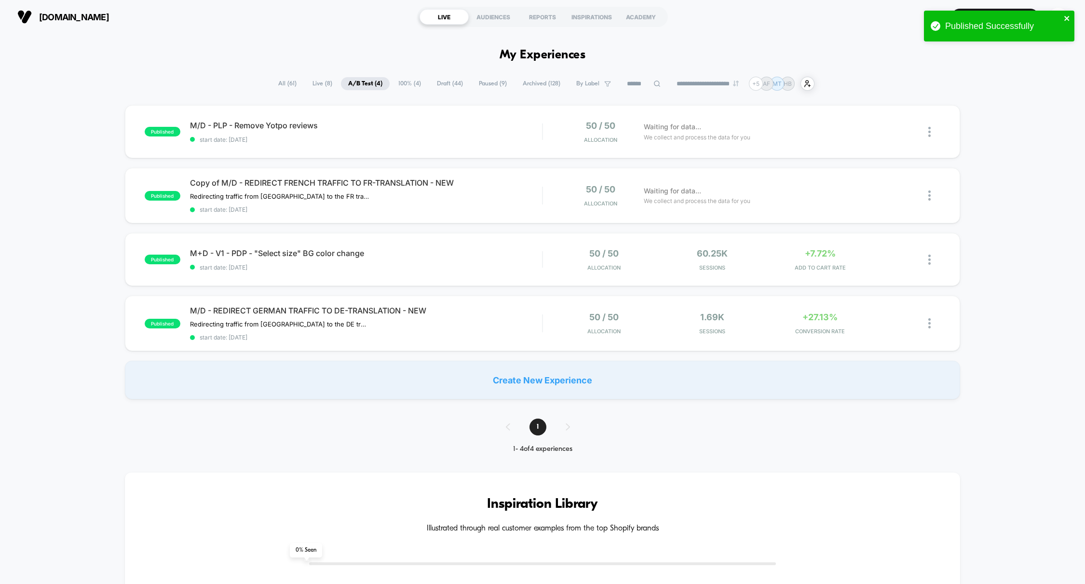
click at [1068, 17] on icon "close" at bounding box center [1066, 18] width 5 height 5
click at [898, 132] on icon at bounding box center [896, 131] width 7 height 7
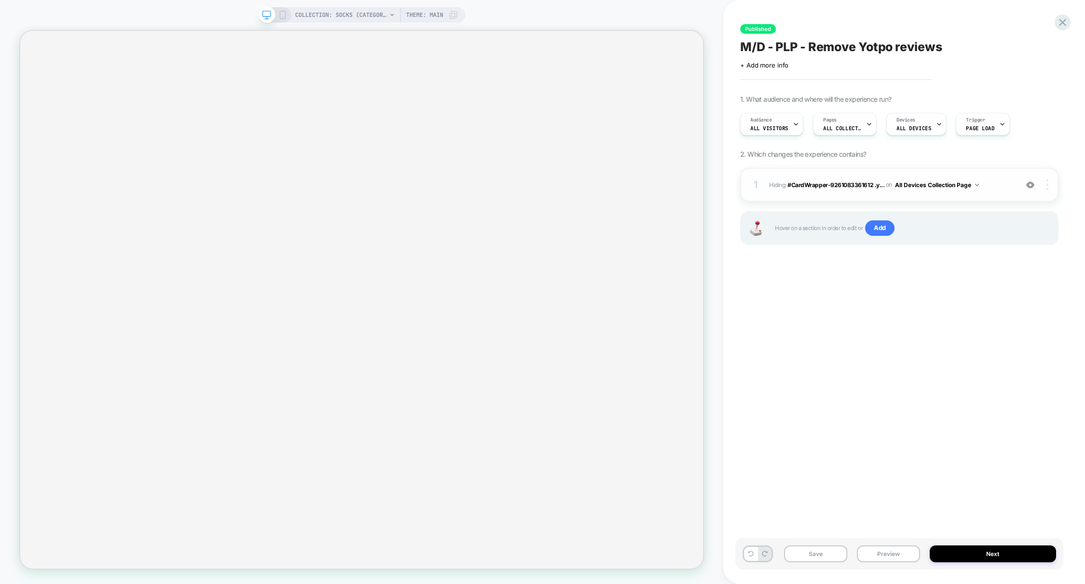
click at [1048, 185] on div at bounding box center [1049, 184] width 18 height 11
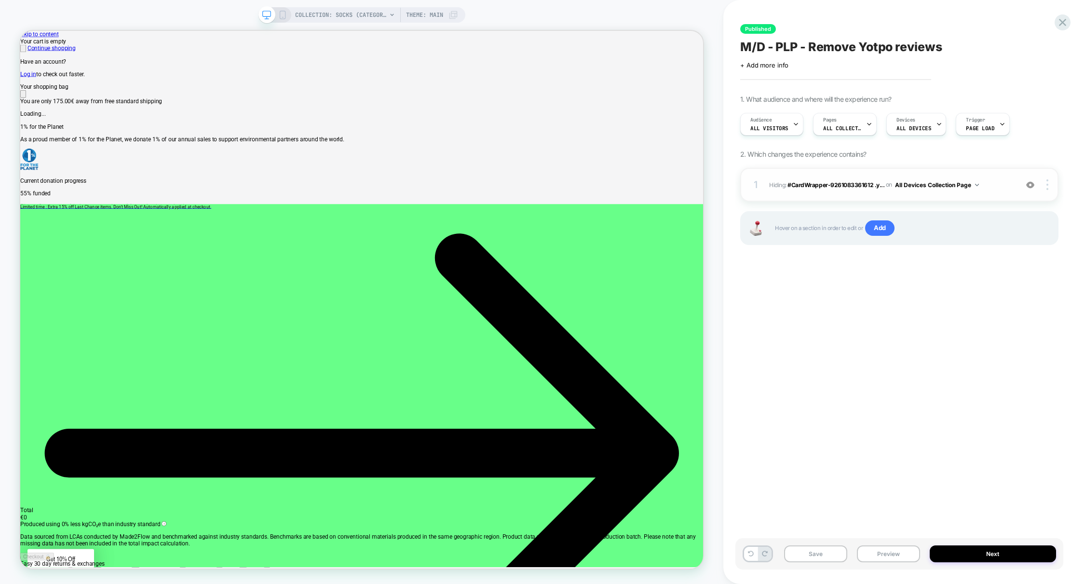
click at [924, 194] on div "1 Hiding : #CardWrapper-9261083361612 .y... #CardWrapper-9261083361612 .yotpo__…" at bounding box center [899, 185] width 318 height 34
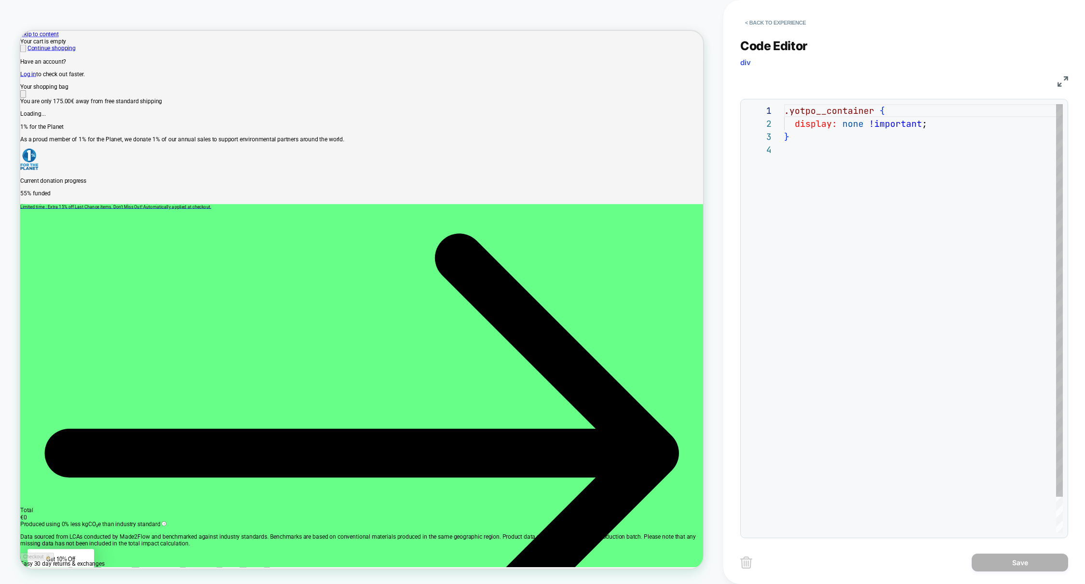
click at [888, 156] on div ".yotpo__container { display: none !important ; }" at bounding box center [923, 338] width 279 height 468
click at [894, 175] on div ".yotpo__container { display: none !important ; }" at bounding box center [923, 338] width 279 height 468
drag, startPoint x: 806, startPoint y: 132, endPoint x: 758, endPoint y: 102, distance: 56.5
click at [784, 104] on div ".yotpo__container { display: none !important ; }" at bounding box center [923, 338] width 279 height 468
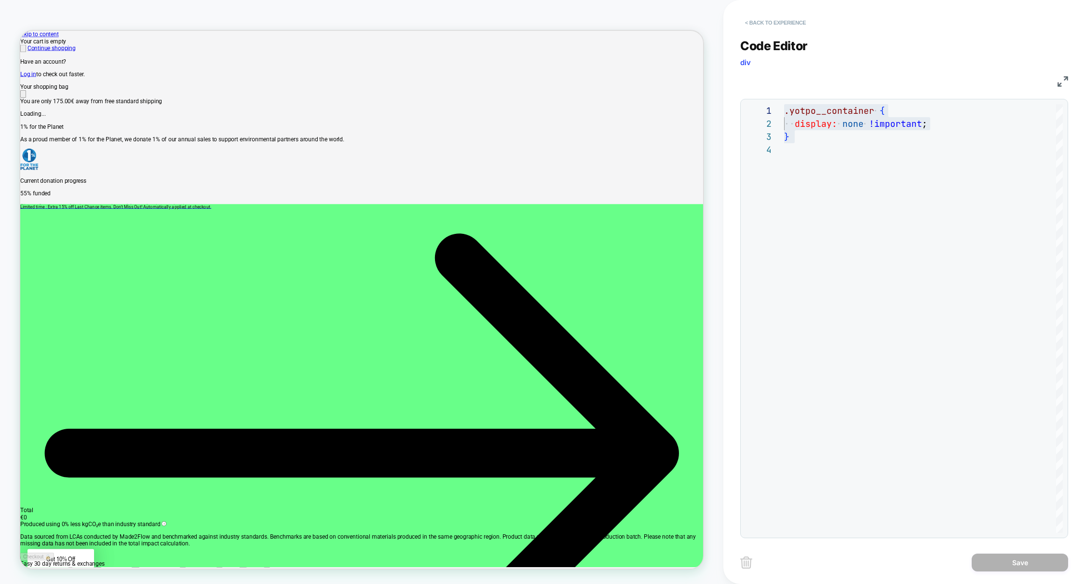
click at [775, 22] on button "< Back to experience" at bounding box center [775, 22] width 70 height 15
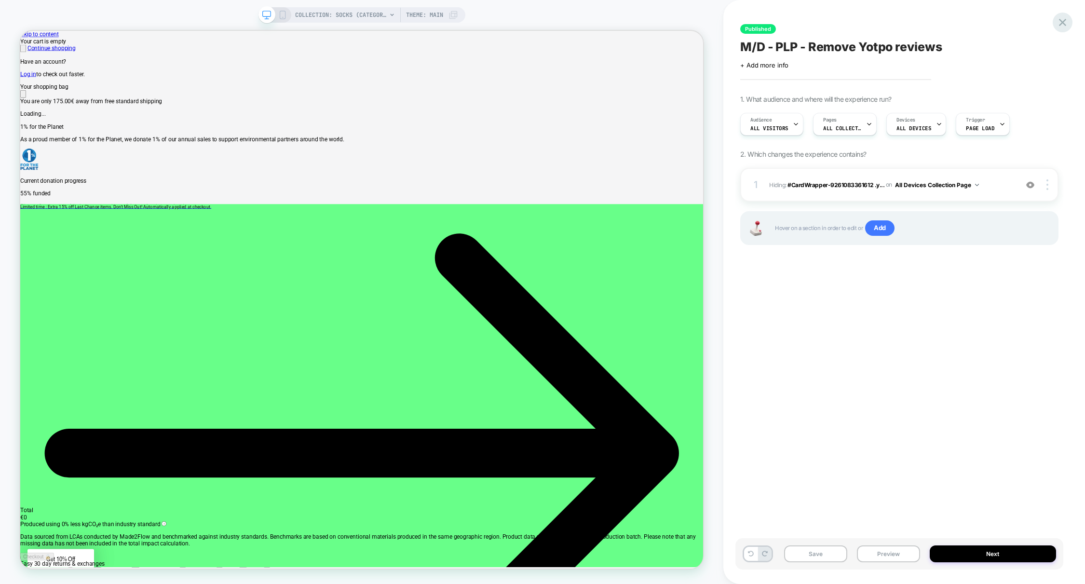
click at [1064, 20] on icon at bounding box center [1062, 22] width 13 height 13
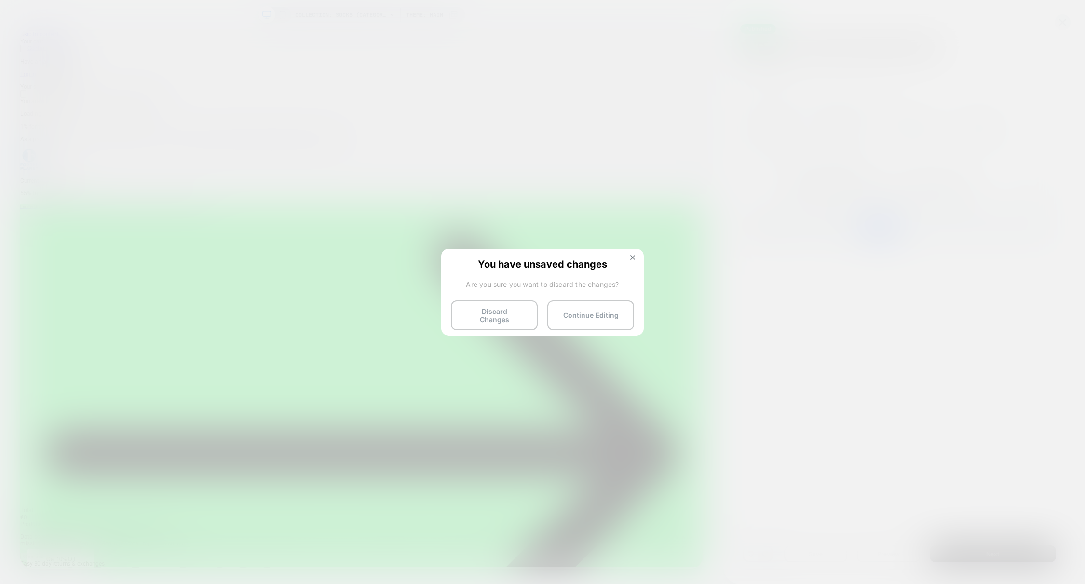
drag, startPoint x: 496, startPoint y: 310, endPoint x: 449, endPoint y: 312, distance: 46.8
click at [496, 310] on button "Discard Changes" at bounding box center [494, 315] width 87 height 30
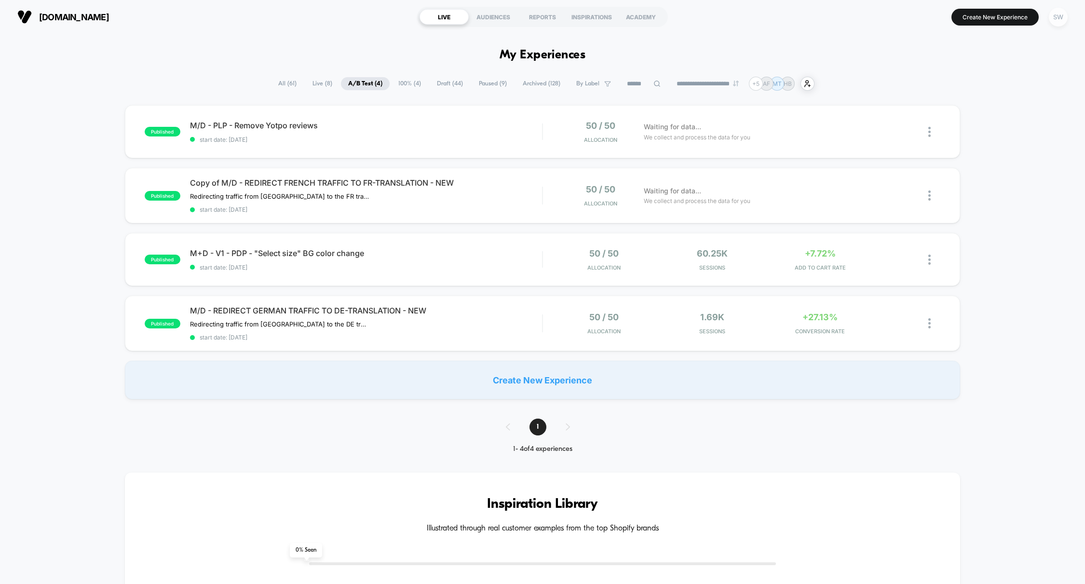
click at [1061, 20] on div "SW" at bounding box center [1058, 17] width 19 height 19
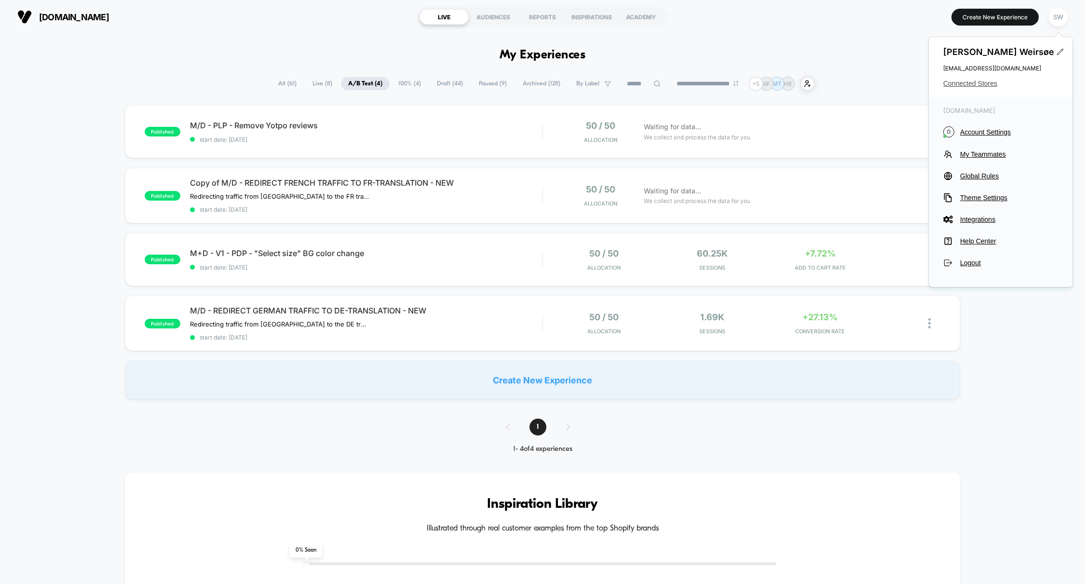
click at [975, 80] on span "Connected Stores" at bounding box center [1000, 84] width 115 height 8
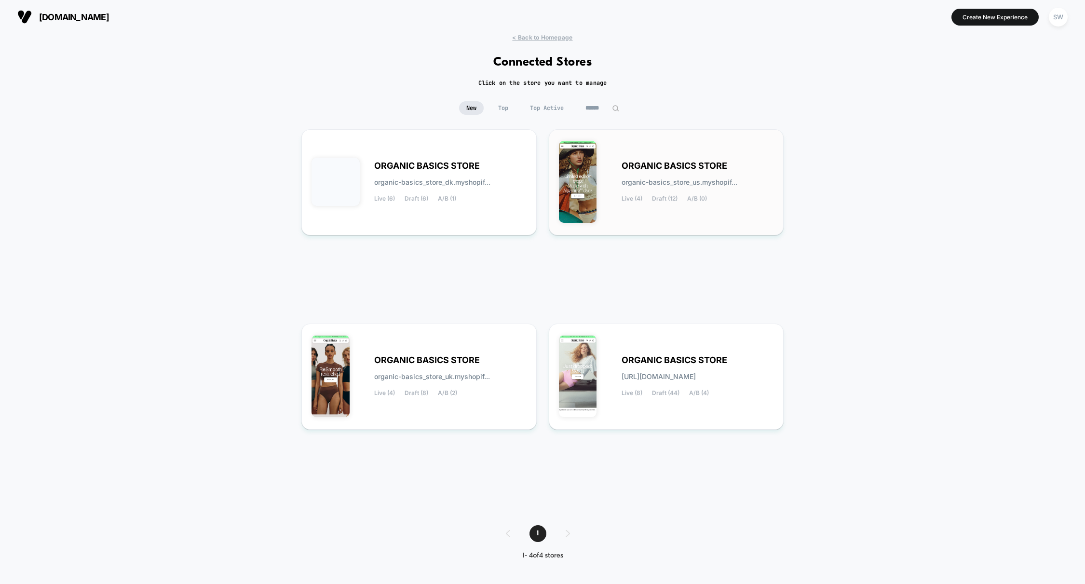
click at [693, 187] on div "ORGANIC BASICS STORE organic-basics_store_us.myshopif... Live (4) Draft (12) A/…" at bounding box center [698, 182] width 152 height 40
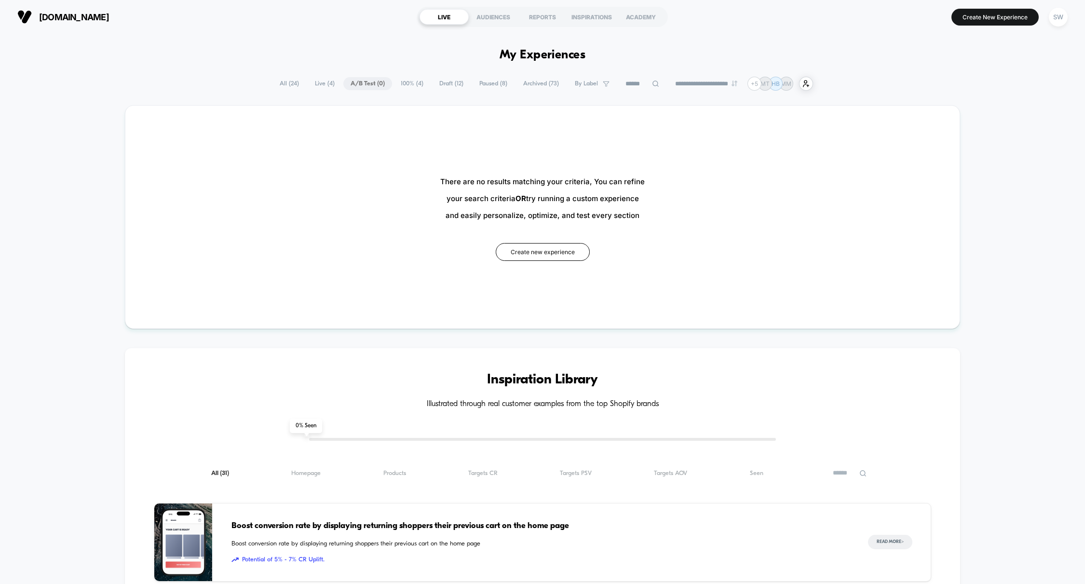
drag, startPoint x: 403, startPoint y: 83, endPoint x: 378, endPoint y: 84, distance: 25.6
click at [403, 83] on span "100% ( 4 )" at bounding box center [411, 83] width 37 height 13
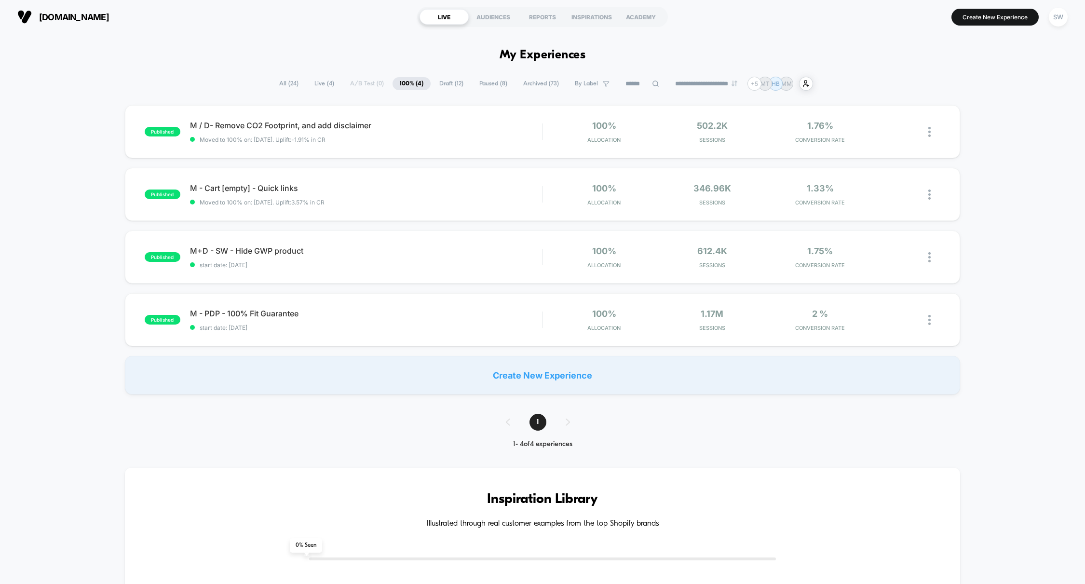
click at [364, 81] on div "**********" at bounding box center [542, 84] width 541 height 14
click at [361, 83] on div "**********" at bounding box center [542, 84] width 541 height 14
click at [996, 16] on button "Create New Experience" at bounding box center [994, 17] width 87 height 17
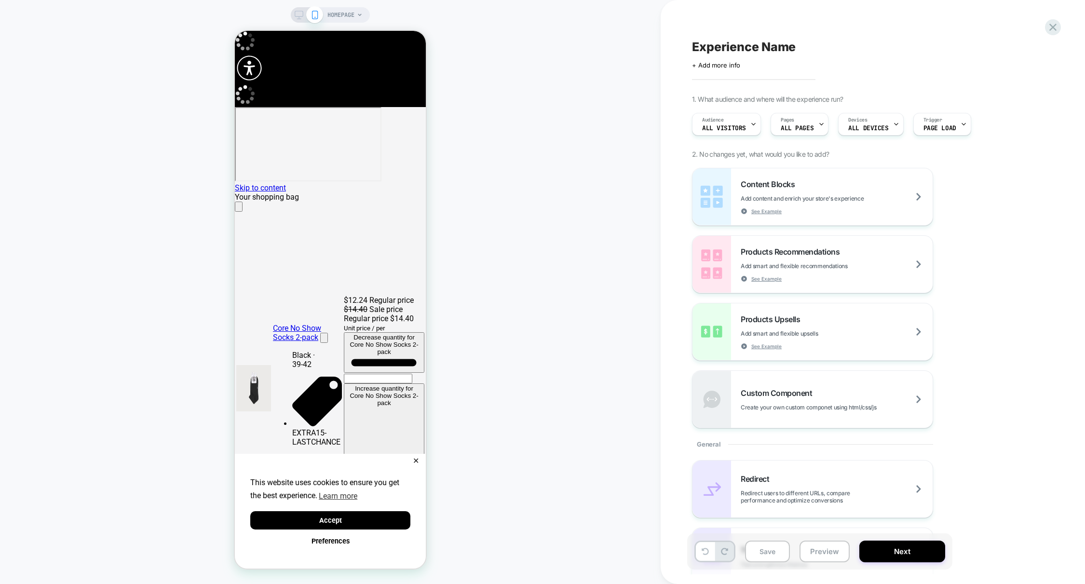
scroll to position [0, 191]
click at [239, 209] on icon "Close" at bounding box center [239, 209] width 0 height 0
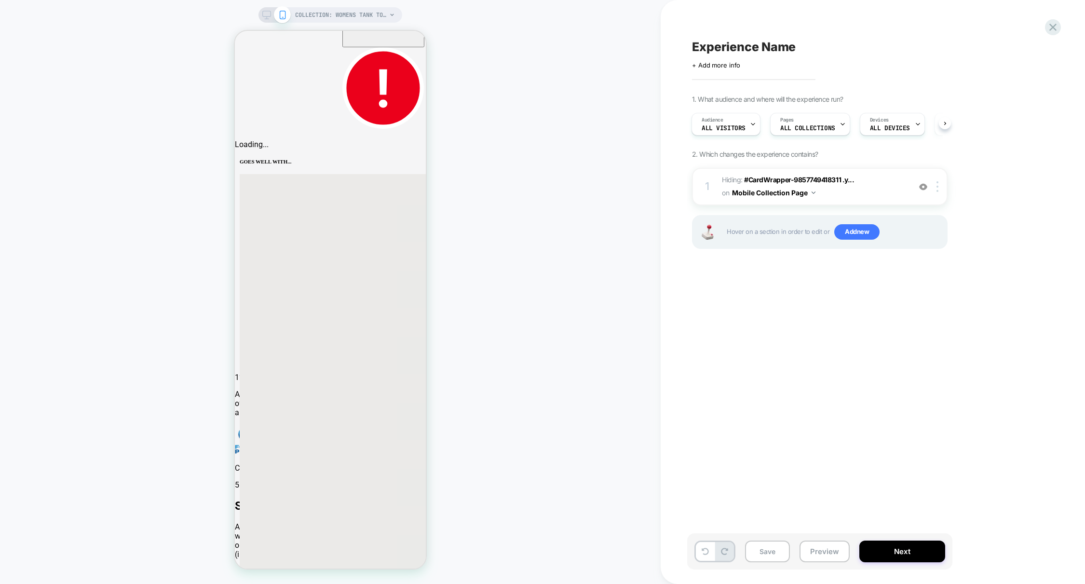
scroll to position [256, 0]
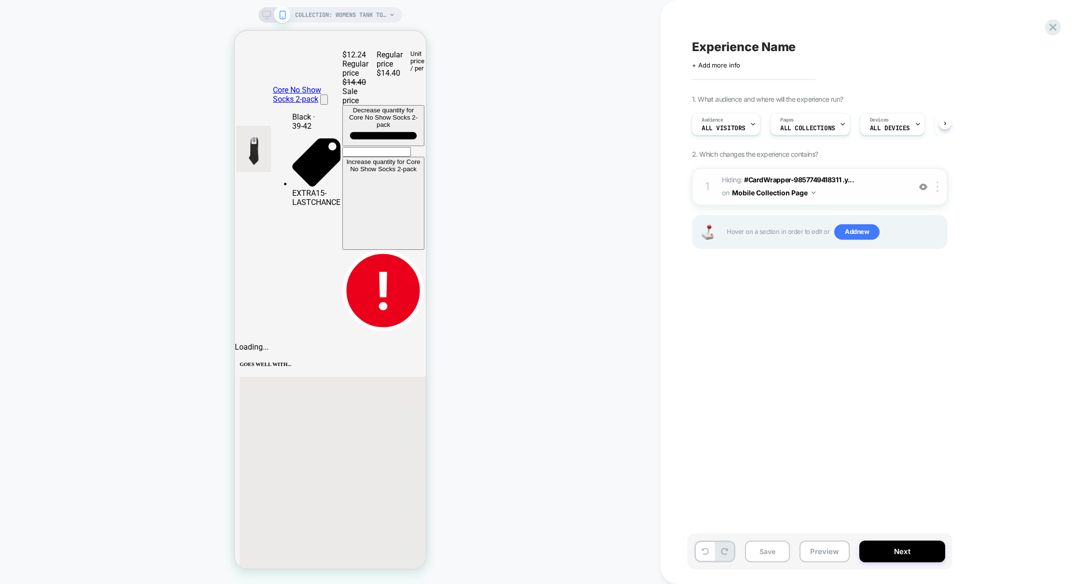
click at [812, 193] on img at bounding box center [814, 192] width 4 height 2
click at [895, 193] on span "Hiding : #CardWrapper-9857749418311 .y... #CardWrapper-9857749418311 .yotpo__co…" at bounding box center [814, 187] width 184 height 26
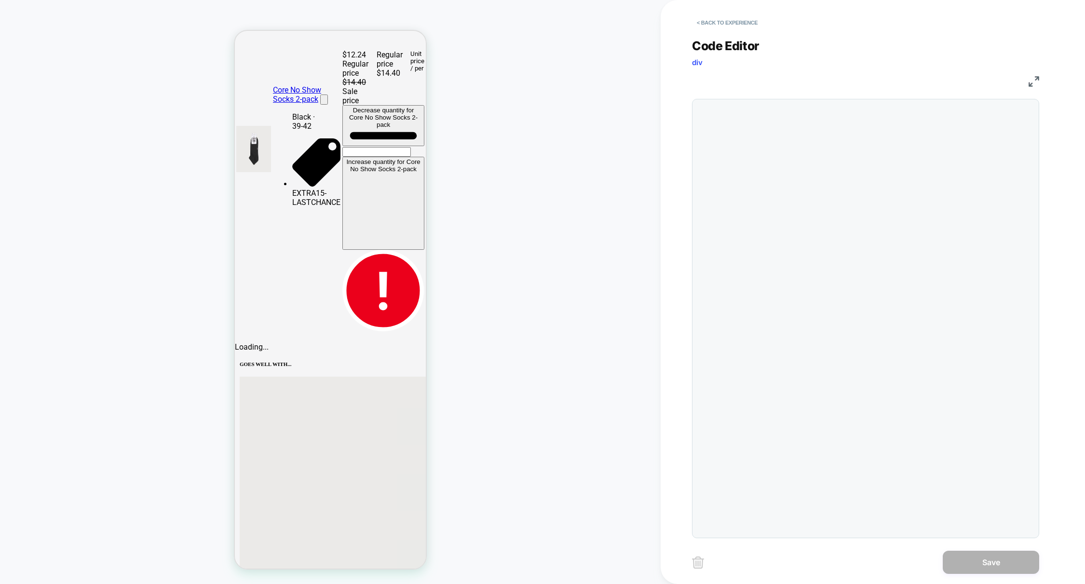
scroll to position [39, 0]
click at [741, 24] on button "< Back to experience" at bounding box center [727, 22] width 70 height 15
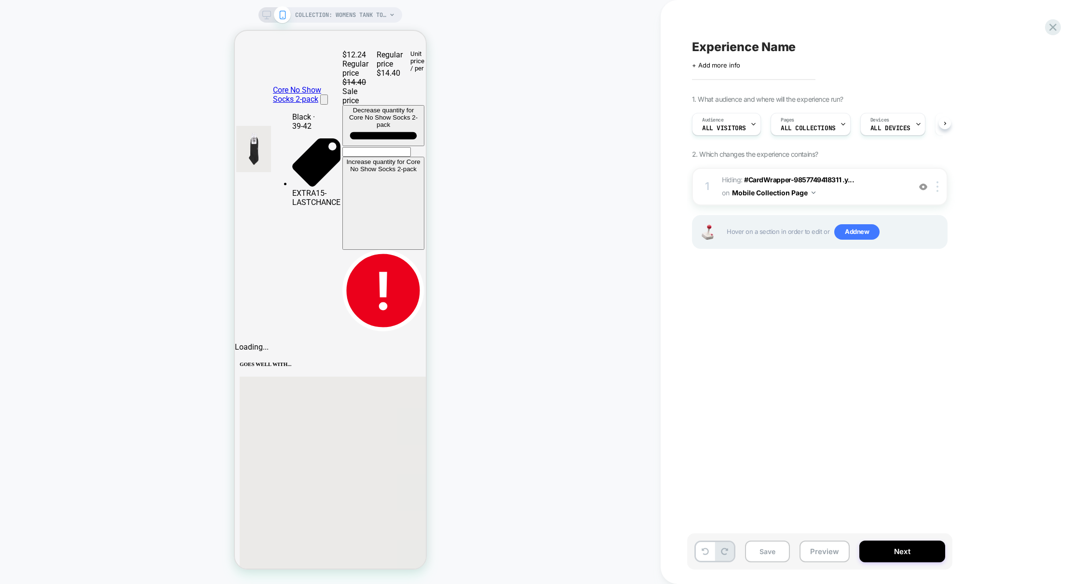
scroll to position [0, 0]
click at [937, 186] on img at bounding box center [937, 186] width 2 height 11
drag, startPoint x: 943, startPoint y: 345, endPoint x: 948, endPoint y: 351, distance: 8.2
click at [943, 345] on div "Target All Devices" at bounding box center [938, 343] width 86 height 27
click at [260, 14] on div "COLLECTION: Womens Tank Tops (Category)" at bounding box center [330, 14] width 144 height 15
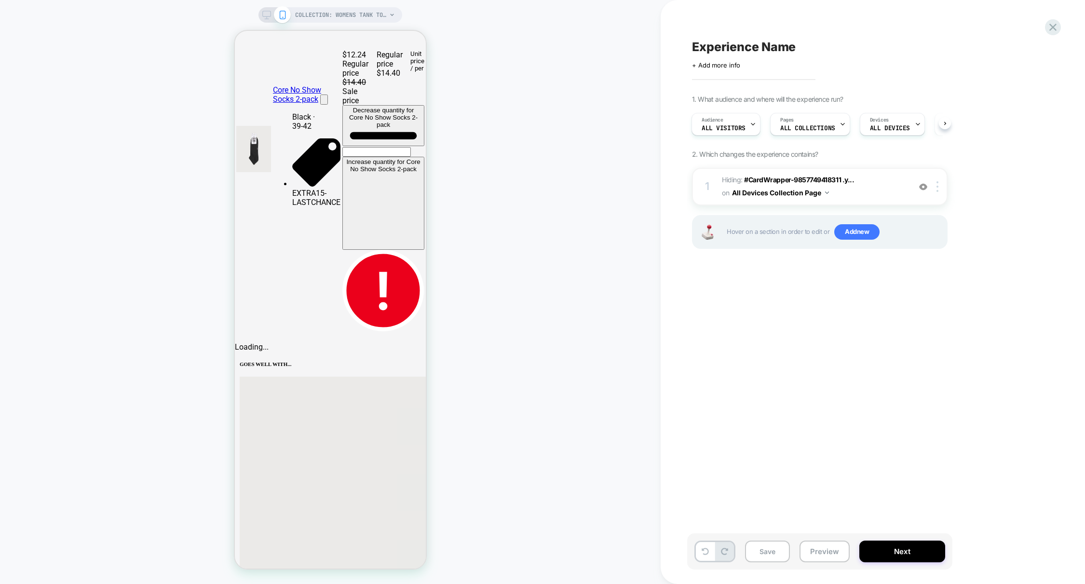
click at [267, 14] on icon at bounding box center [266, 15] width 9 height 9
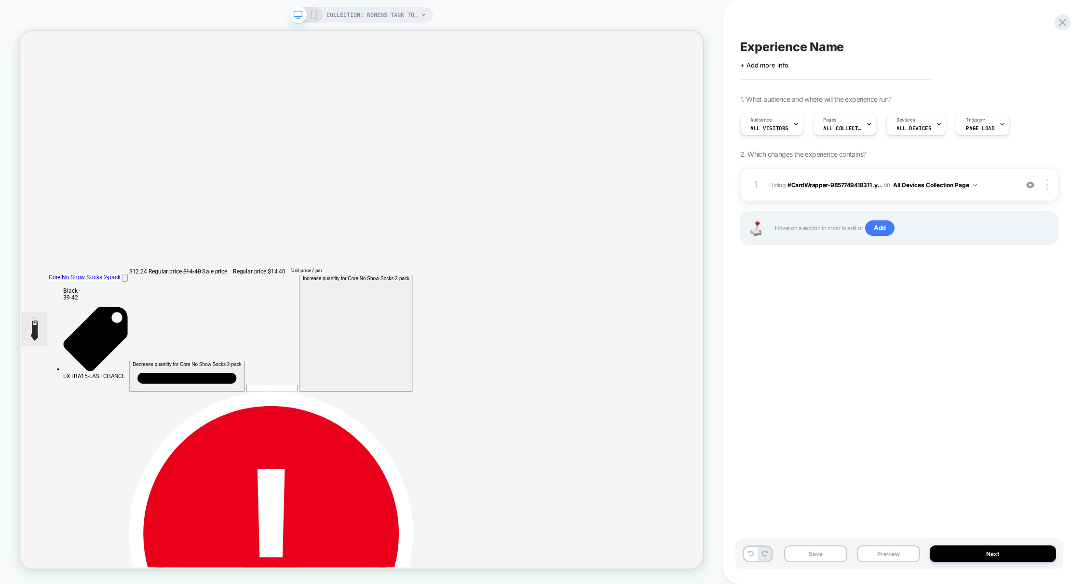
scroll to position [241, 0]
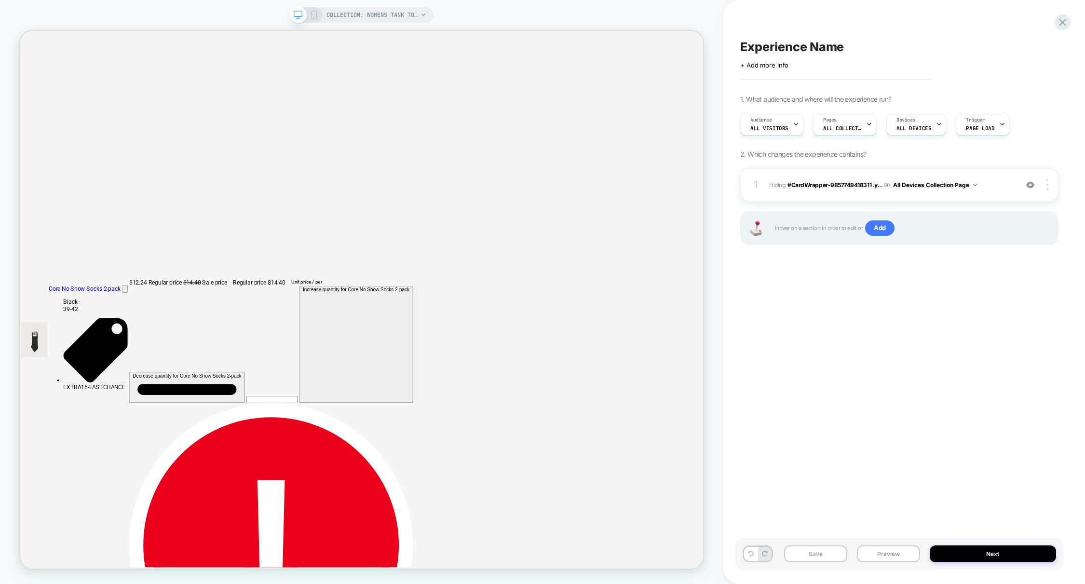
click at [807, 46] on span "Experience Name" at bounding box center [792, 47] width 104 height 14
type textarea "**********"
click at [1024, 46] on icon at bounding box center [1026, 47] width 12 height 12
click at [852, 197] on div "1 Hiding : #CardWrapper-9857749418311 .y... #CardWrapper-9857749418311 .yotpo__…" at bounding box center [899, 185] width 318 height 34
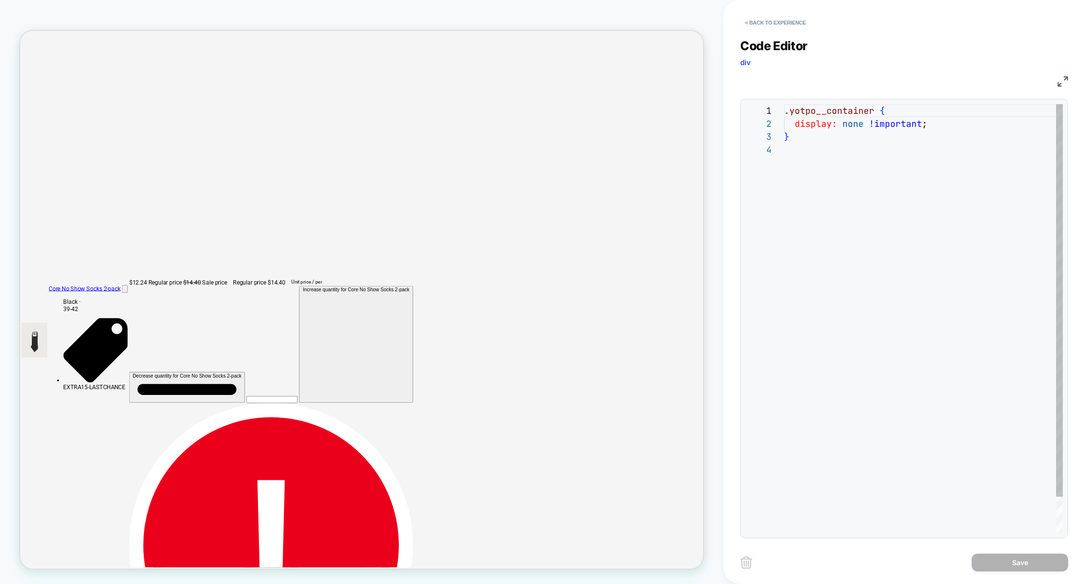
scroll to position [39, 0]
click at [783, 25] on button "< Back to experience" at bounding box center [775, 22] width 70 height 15
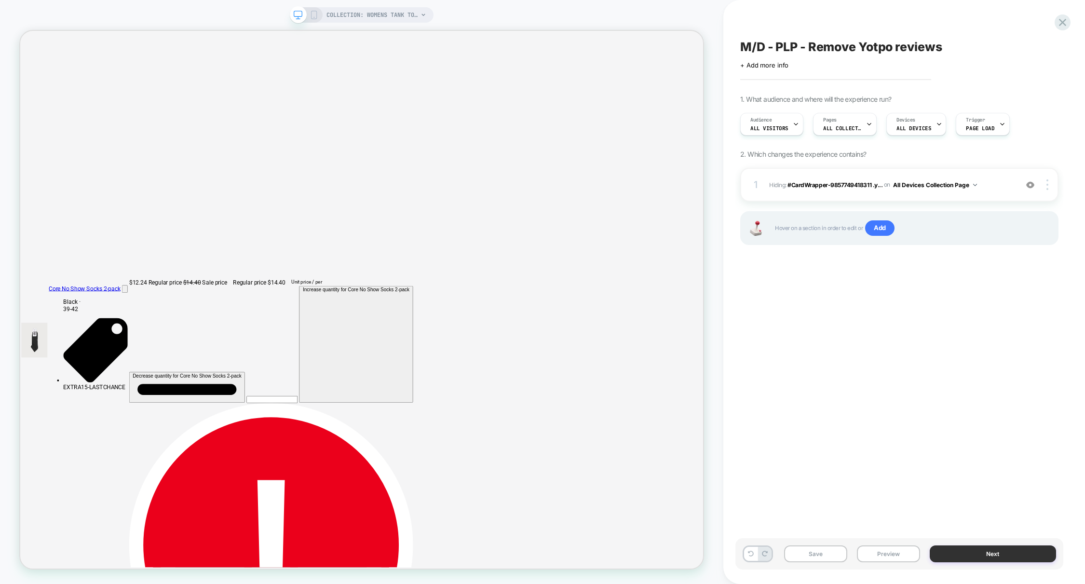
click at [988, 552] on button "Next" at bounding box center [993, 553] width 126 height 17
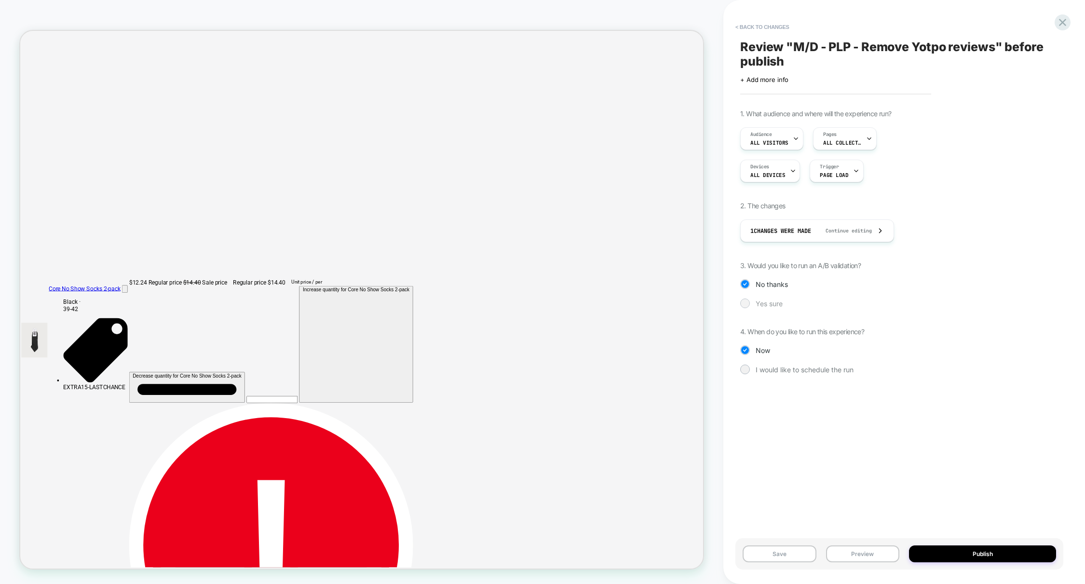
click at [753, 299] on div "Yes sure" at bounding box center [899, 303] width 318 height 10
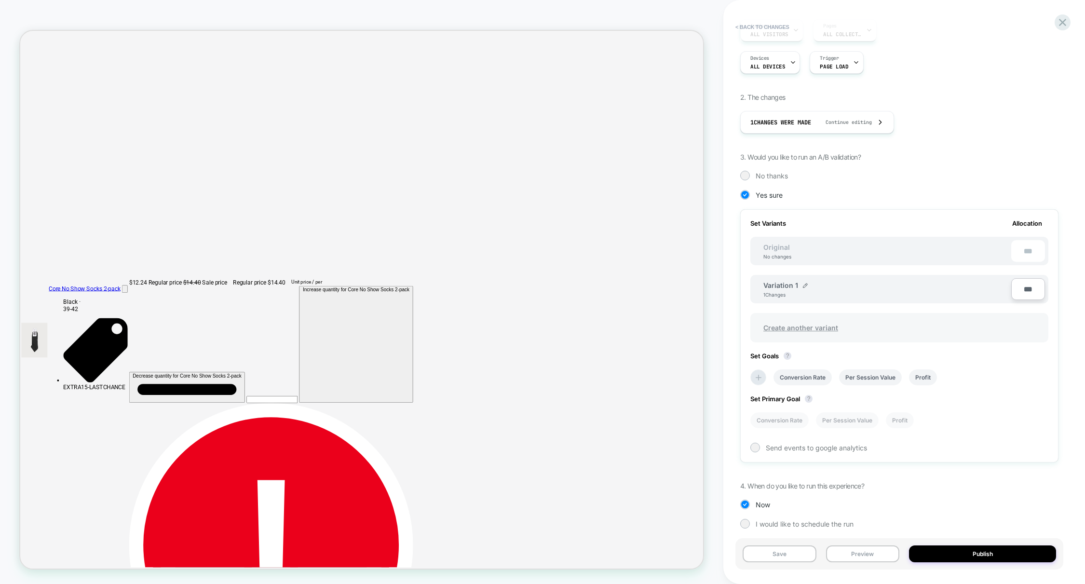
scroll to position [116, 0]
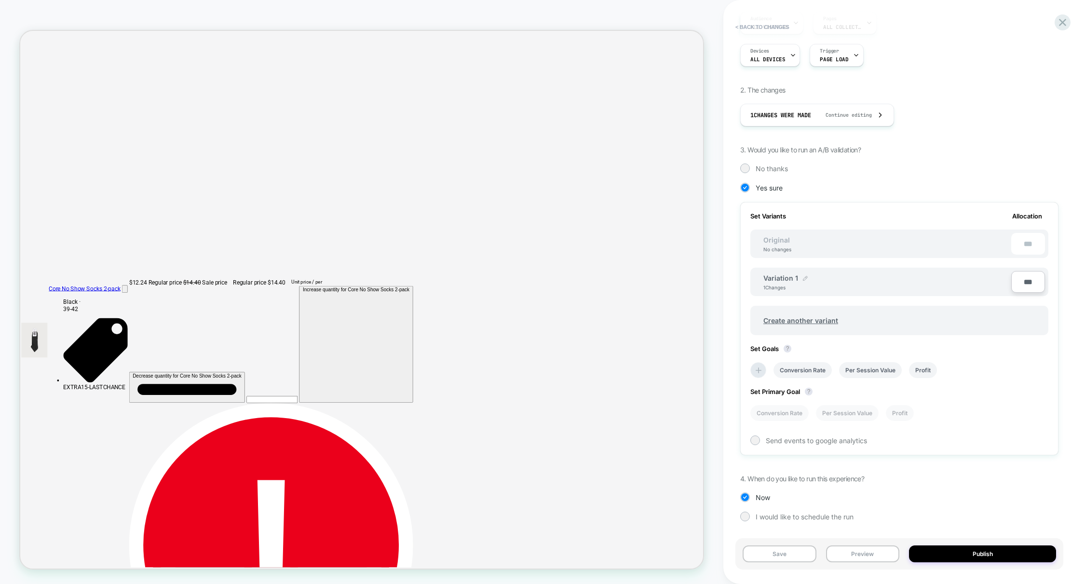
click at [803, 276] on img at bounding box center [805, 278] width 5 height 5
click at [787, 286] on input "**********" at bounding box center [798, 282] width 70 height 19
type input "**********"
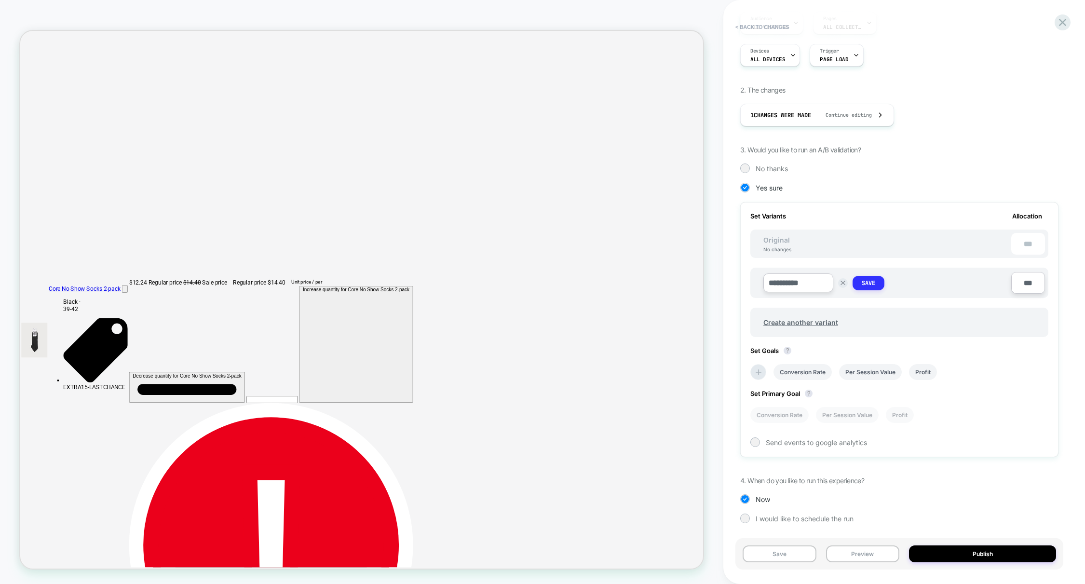
click at [862, 284] on strong "Save" at bounding box center [869, 283] width 14 height 8
click at [759, 370] on icon at bounding box center [759, 370] width 10 height 10
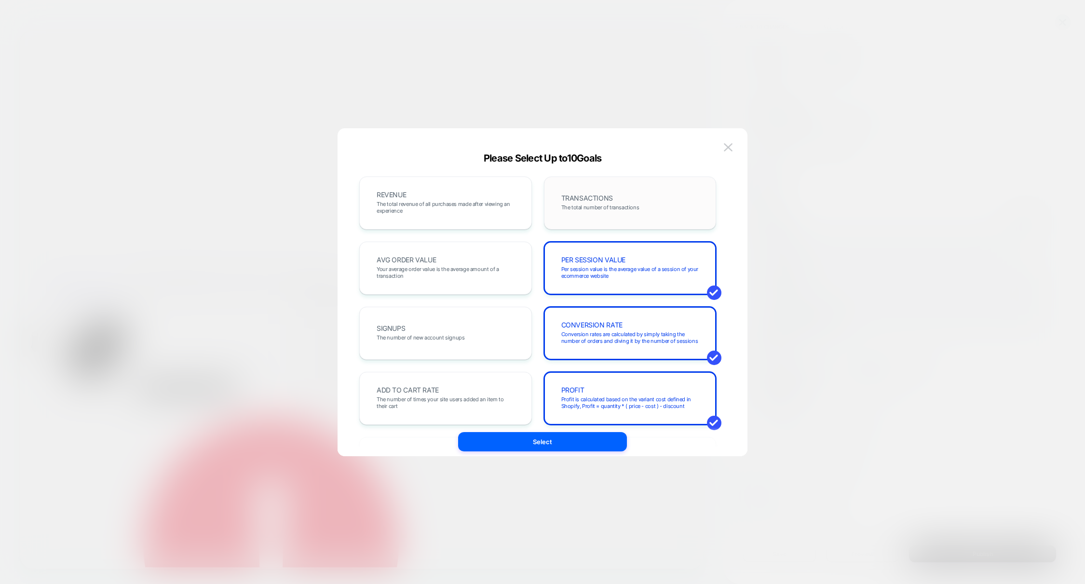
click at [611, 203] on div "TRANSACTIONS The total number of transactions" at bounding box center [630, 203] width 152 height 33
click at [438, 266] on span "Your average order value is the average amount of a transaction" at bounding box center [446, 273] width 138 height 14
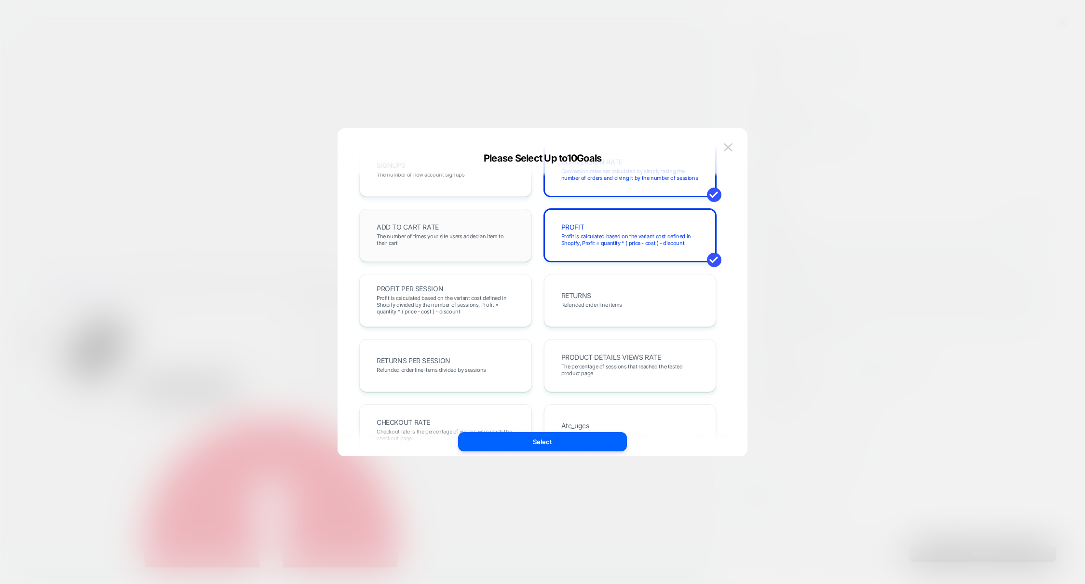
scroll to position [188, 0]
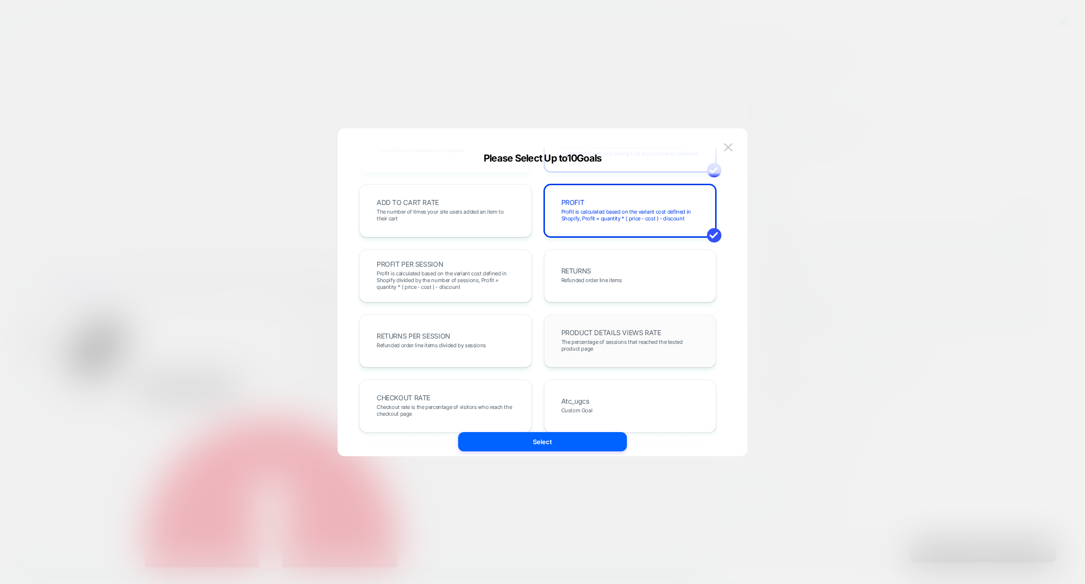
click at [623, 334] on span "PRODUCT DETAILS VIEWS RATE" at bounding box center [611, 332] width 100 height 7
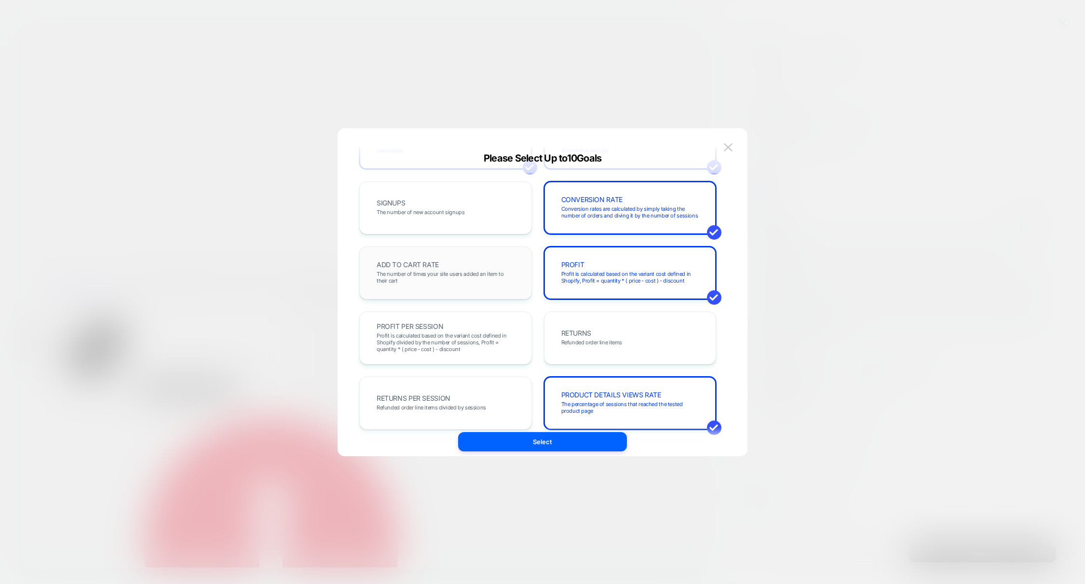
click at [456, 269] on div "ADD TO CART RATE The number of times your site users added an item to their cart" at bounding box center [445, 273] width 152 height 33
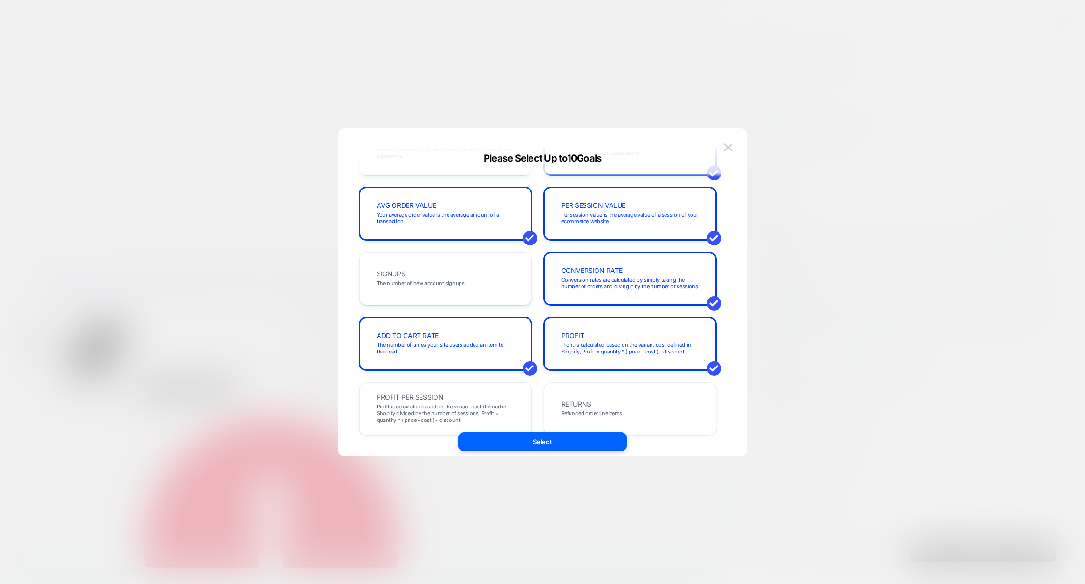
scroll to position [0, 0]
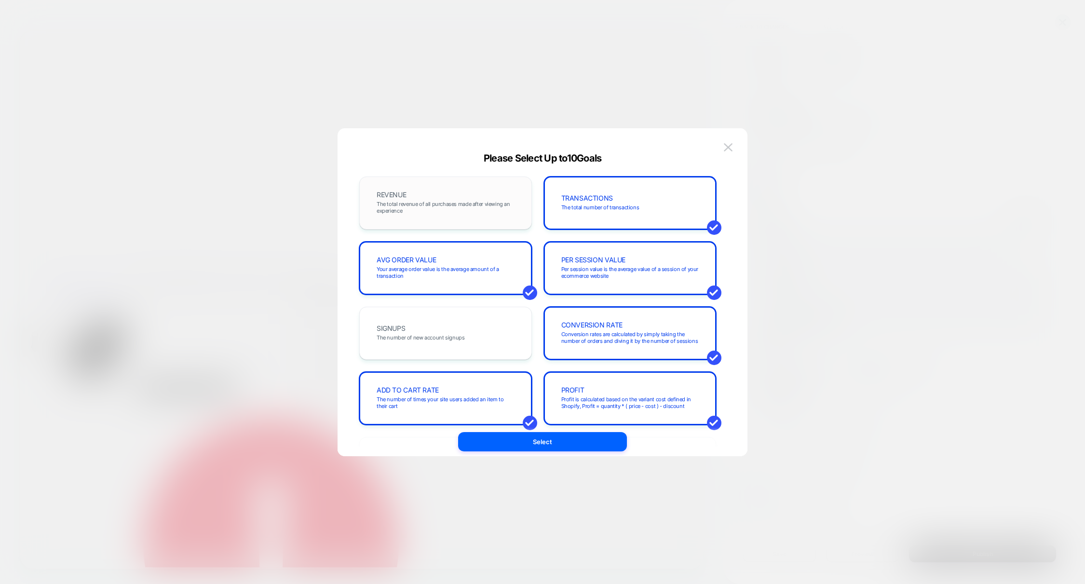
click at [442, 207] on span "The total revenue of all purchases made after viewing an experience" at bounding box center [446, 208] width 138 height 14
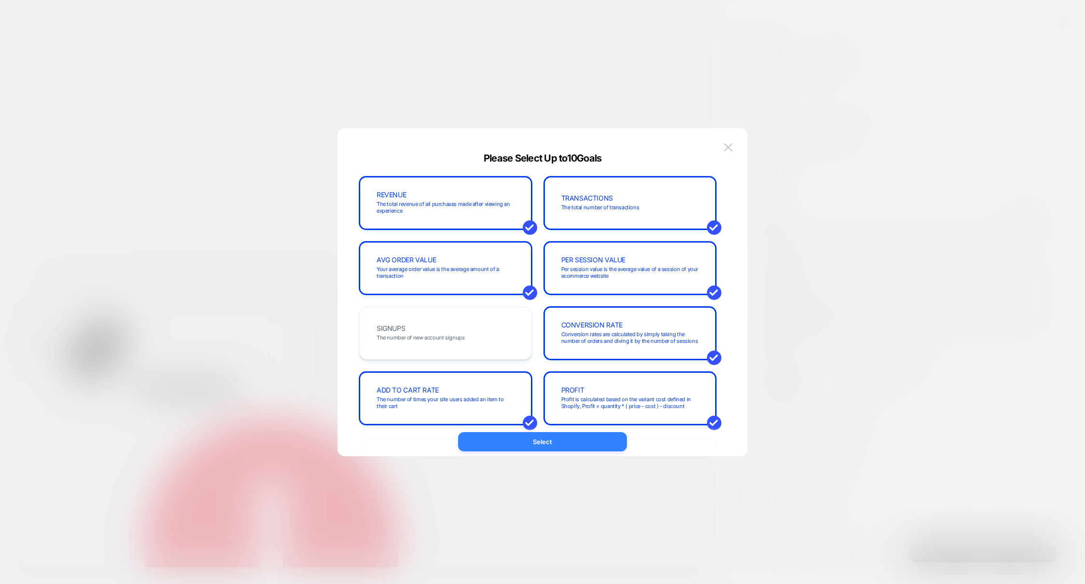
click at [519, 441] on button "Select" at bounding box center [542, 441] width 169 height 19
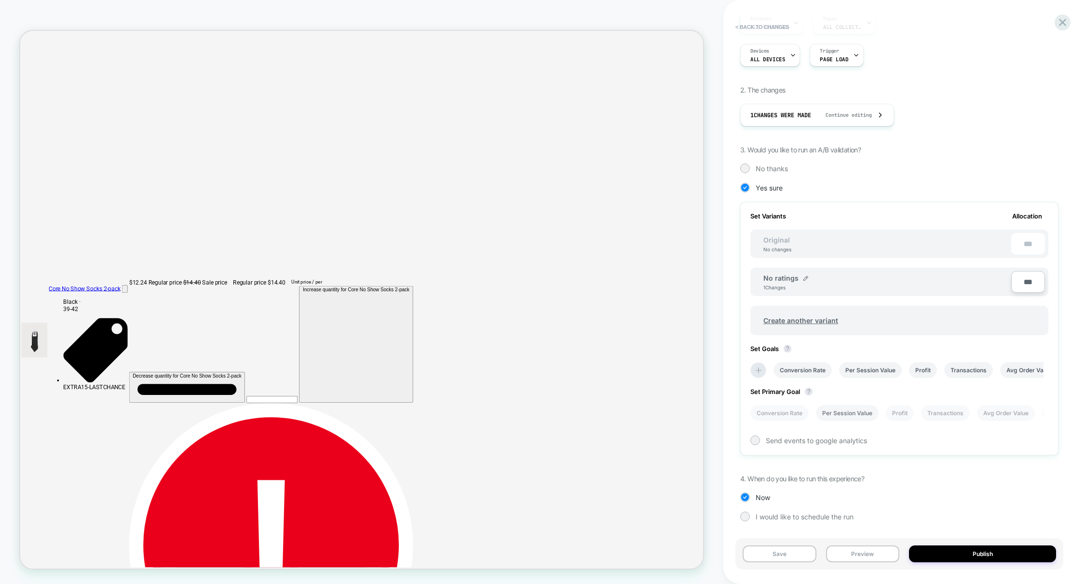
click at [842, 414] on li "Per Session Value" at bounding box center [847, 413] width 63 height 16
click at [972, 555] on button "Publish" at bounding box center [982, 553] width 147 height 17
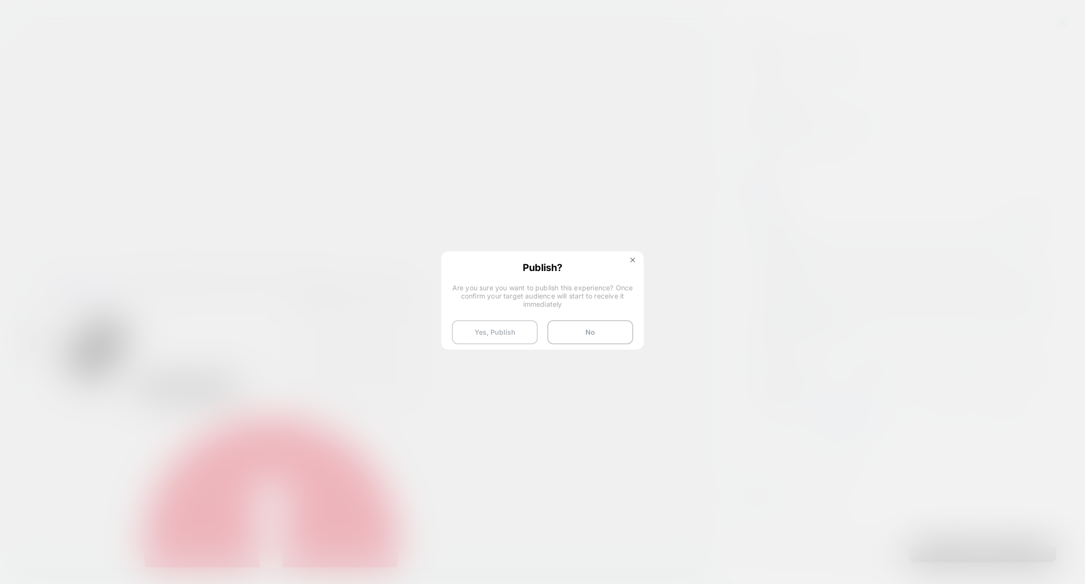
click at [510, 328] on button "Yes, Publish" at bounding box center [495, 332] width 86 height 24
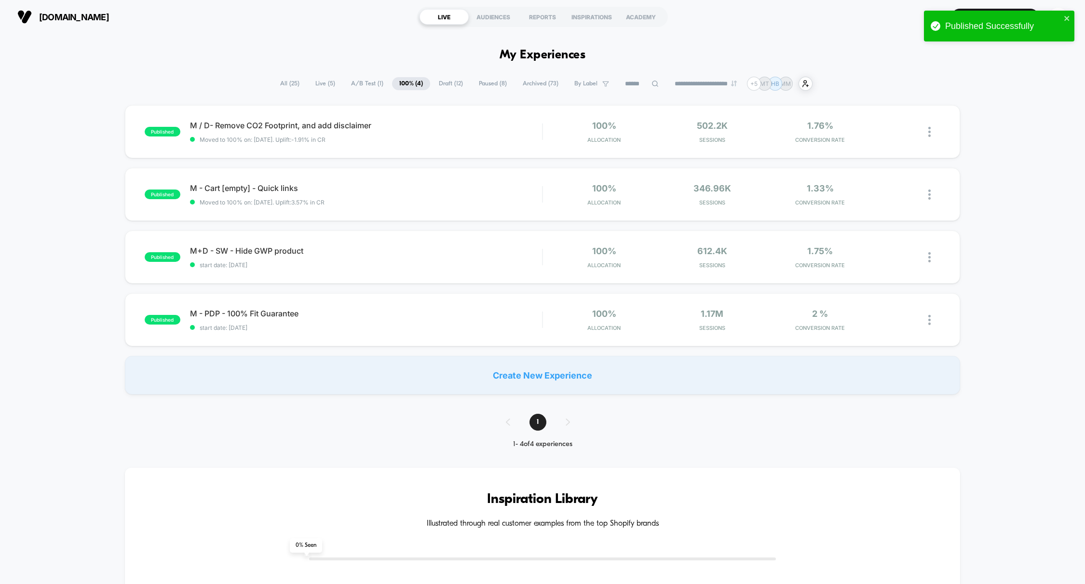
click at [354, 83] on span "A/B Test ( 1 )" at bounding box center [367, 83] width 47 height 13
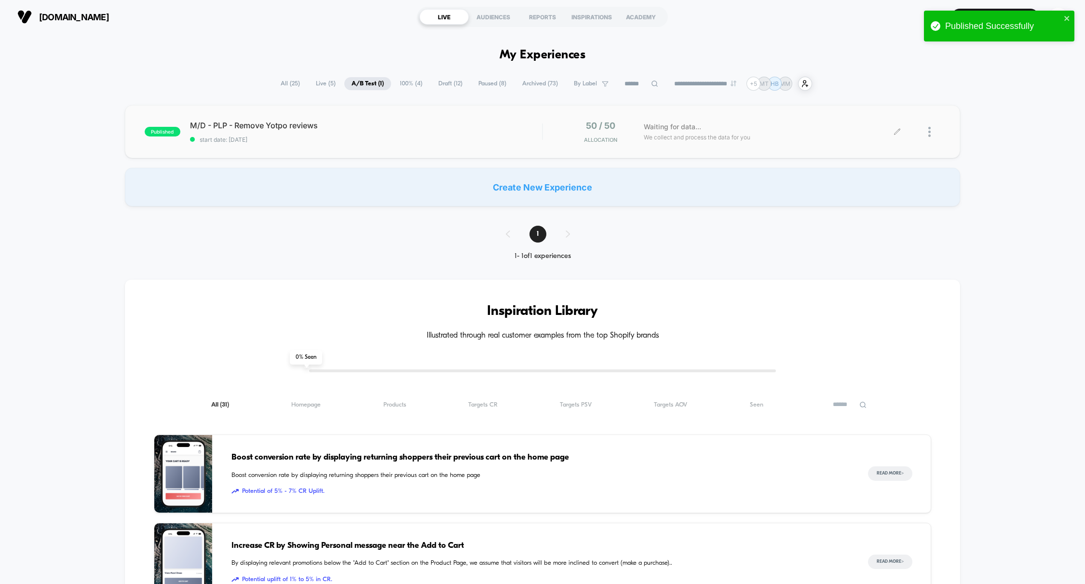
click at [934, 133] on div at bounding box center [934, 132] width 12 height 23
click at [884, 143] on div "Preview Link" at bounding box center [880, 144] width 87 height 22
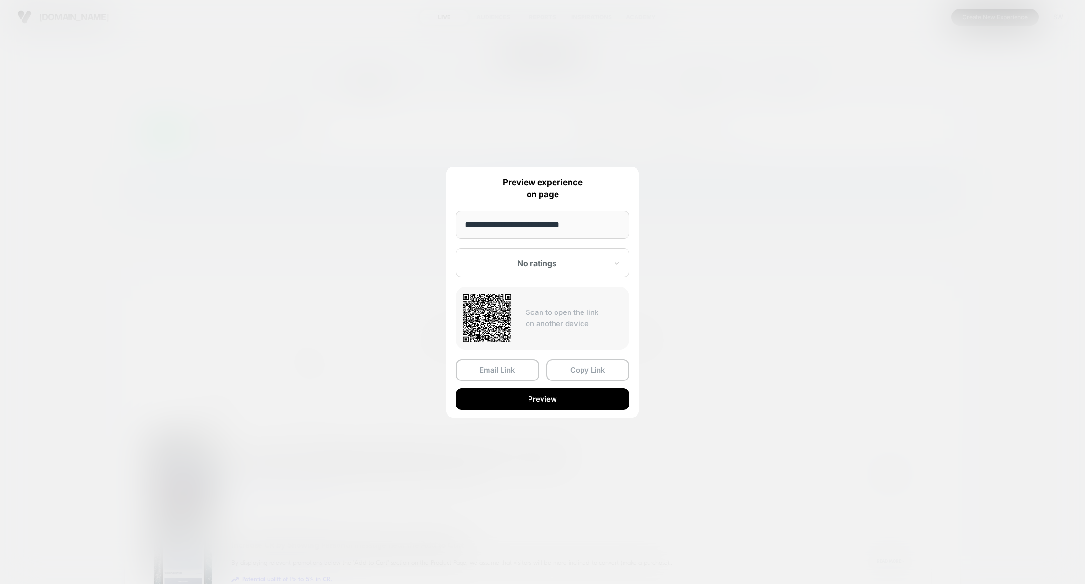
click at [560, 397] on button "Preview" at bounding box center [543, 399] width 174 height 22
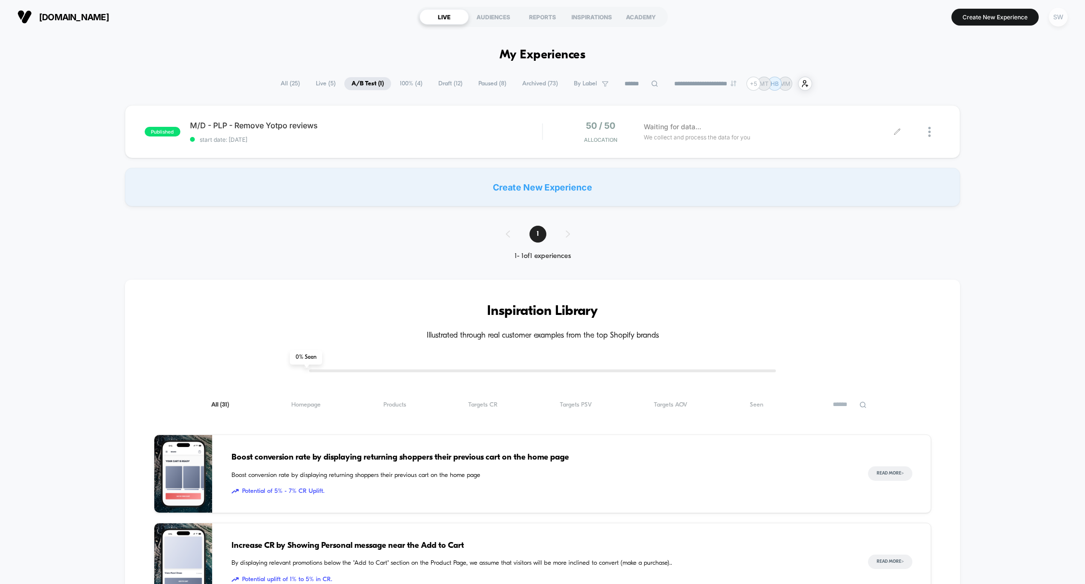
click at [1059, 18] on div "SW" at bounding box center [1058, 17] width 19 height 19
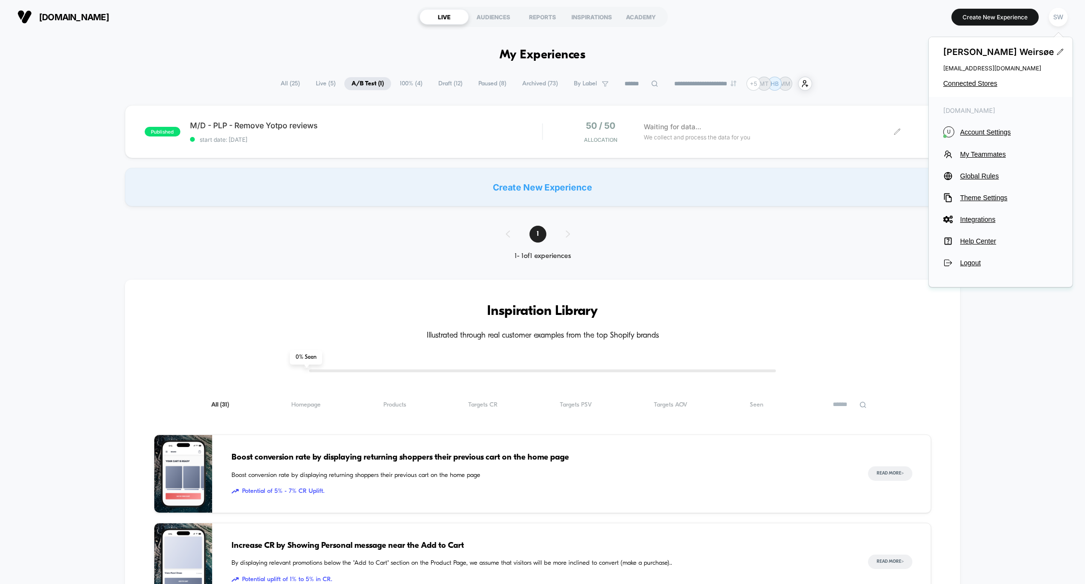
click at [854, 54] on div "**********" at bounding box center [542, 552] width 1085 height 1036
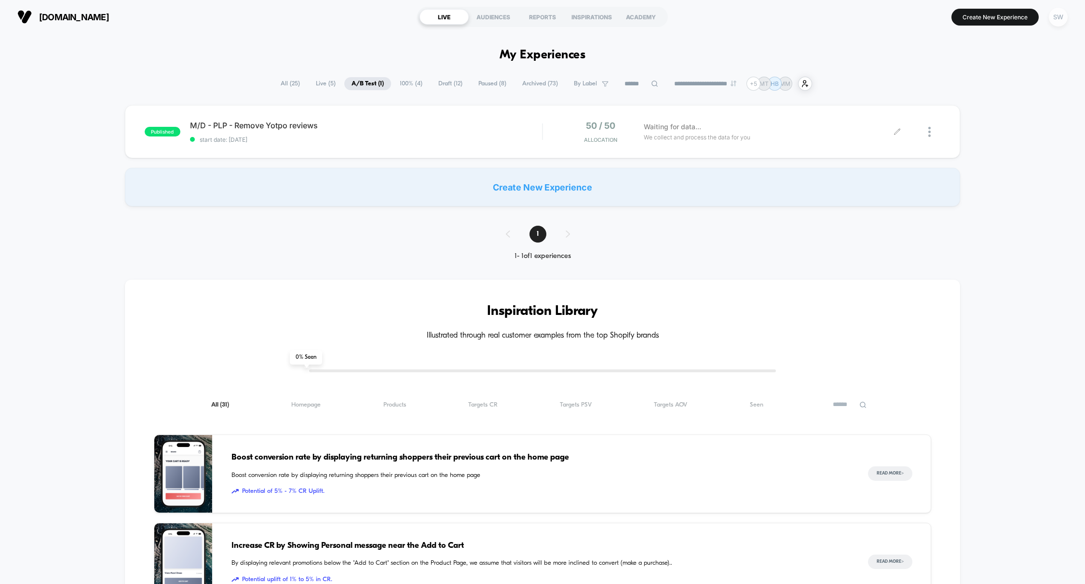
click at [1058, 18] on div "SW" at bounding box center [1058, 17] width 19 height 19
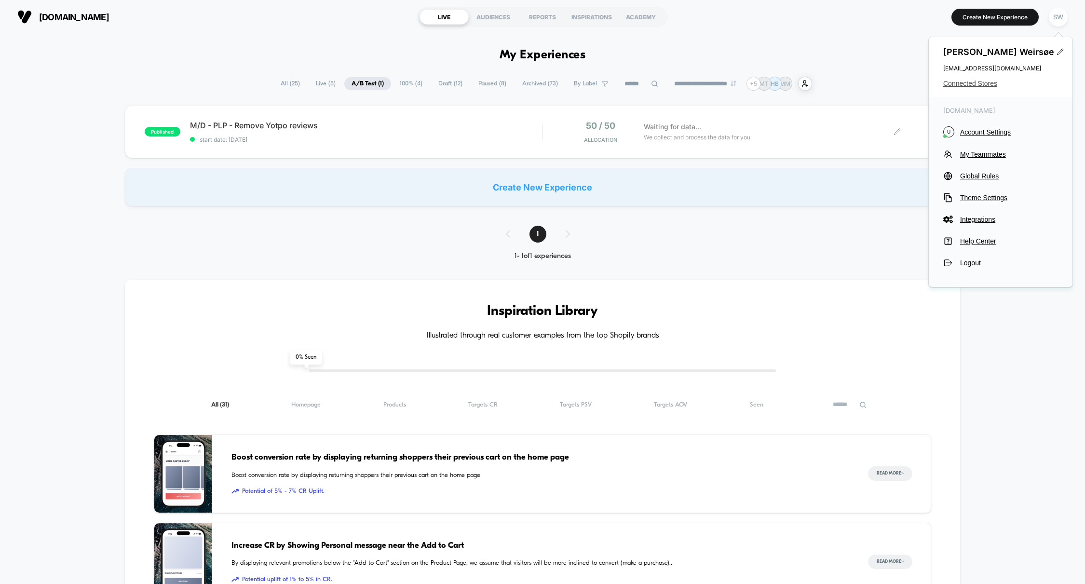
click at [976, 84] on span "Connected Stores" at bounding box center [1000, 84] width 115 height 8
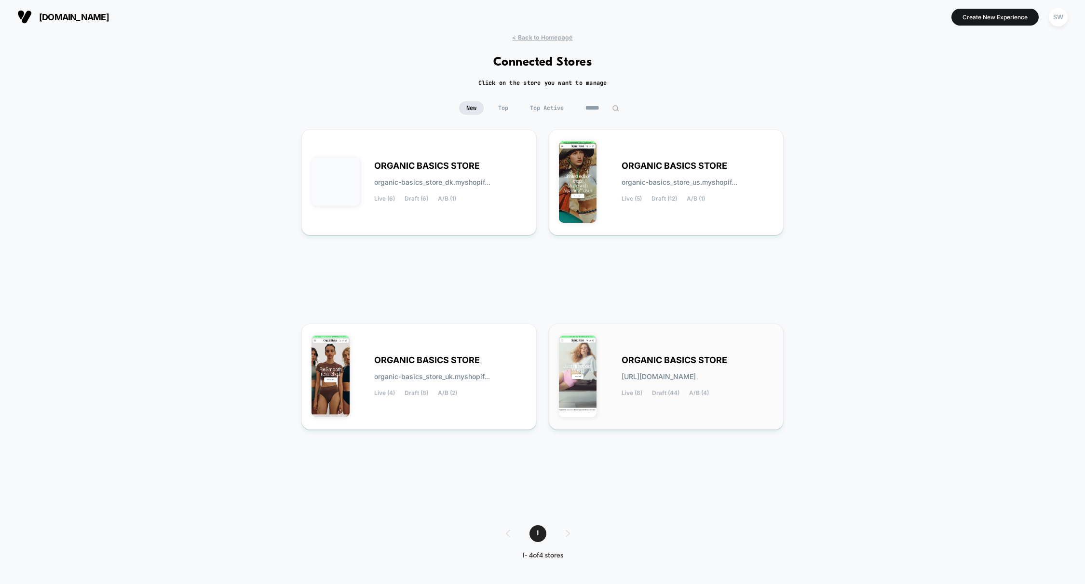
click at [668, 341] on div "ORGANIC BASICS STORE organic-basics_store.myshopify.com Live (8) Draft (44) A/B…" at bounding box center [666, 377] width 215 height 86
